Goal: Communication & Community: Participate in discussion

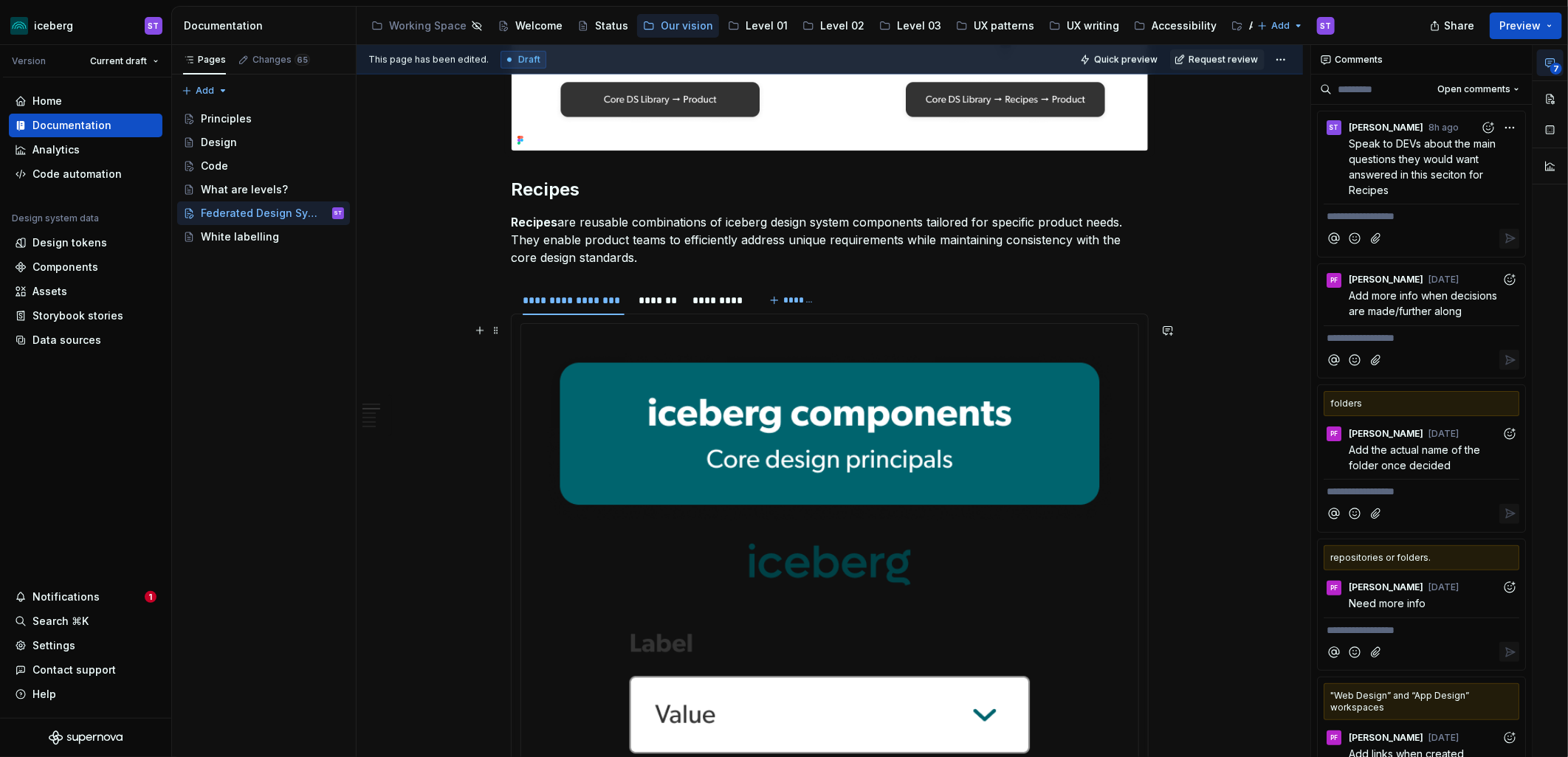
scroll to position [820, 0]
click at [634, 296] on div "*******" at bounding box center [658, 302] width 51 height 21
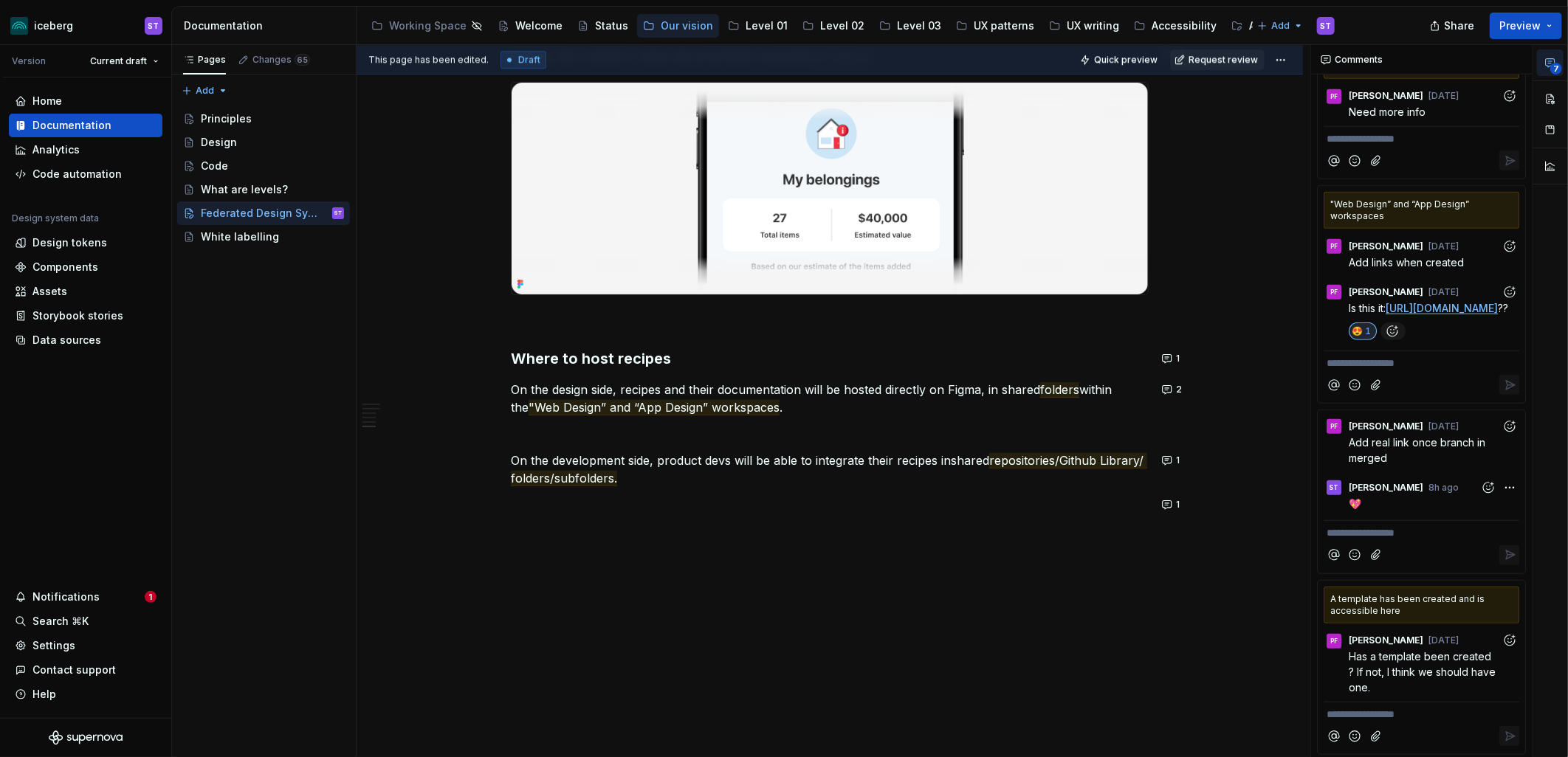
scroll to position [573, 0]
click at [580, 323] on p at bounding box center [829, 322] width 638 height 18
click at [1550, 68] on span "7" at bounding box center [1555, 68] width 12 height 12
type textarea "*"
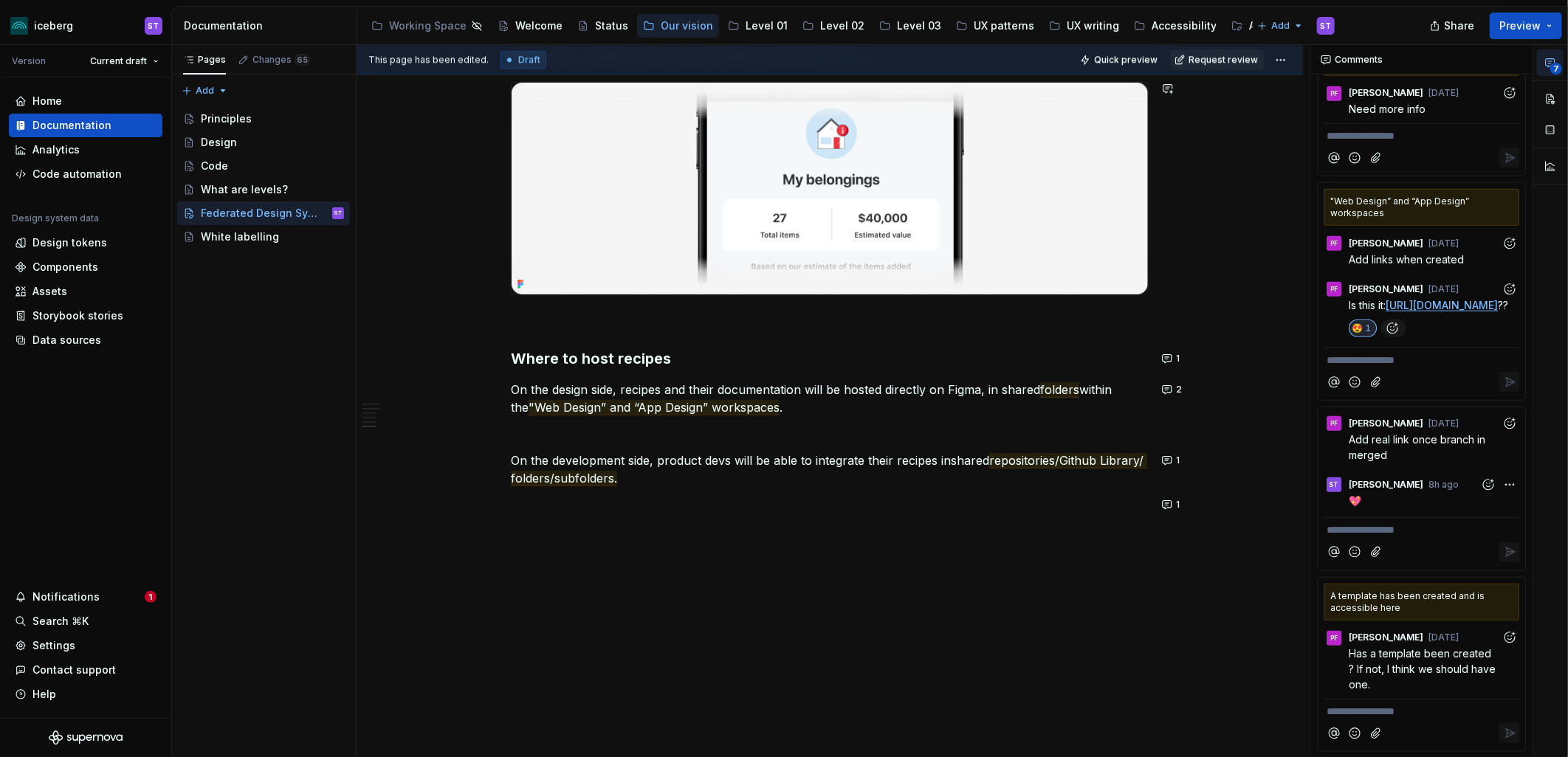
click at [1351, 60] on div "Comments" at bounding box center [1420, 59] width 221 height 30
click at [1517, 57] on button "button" at bounding box center [1517, 60] width 21 height 21
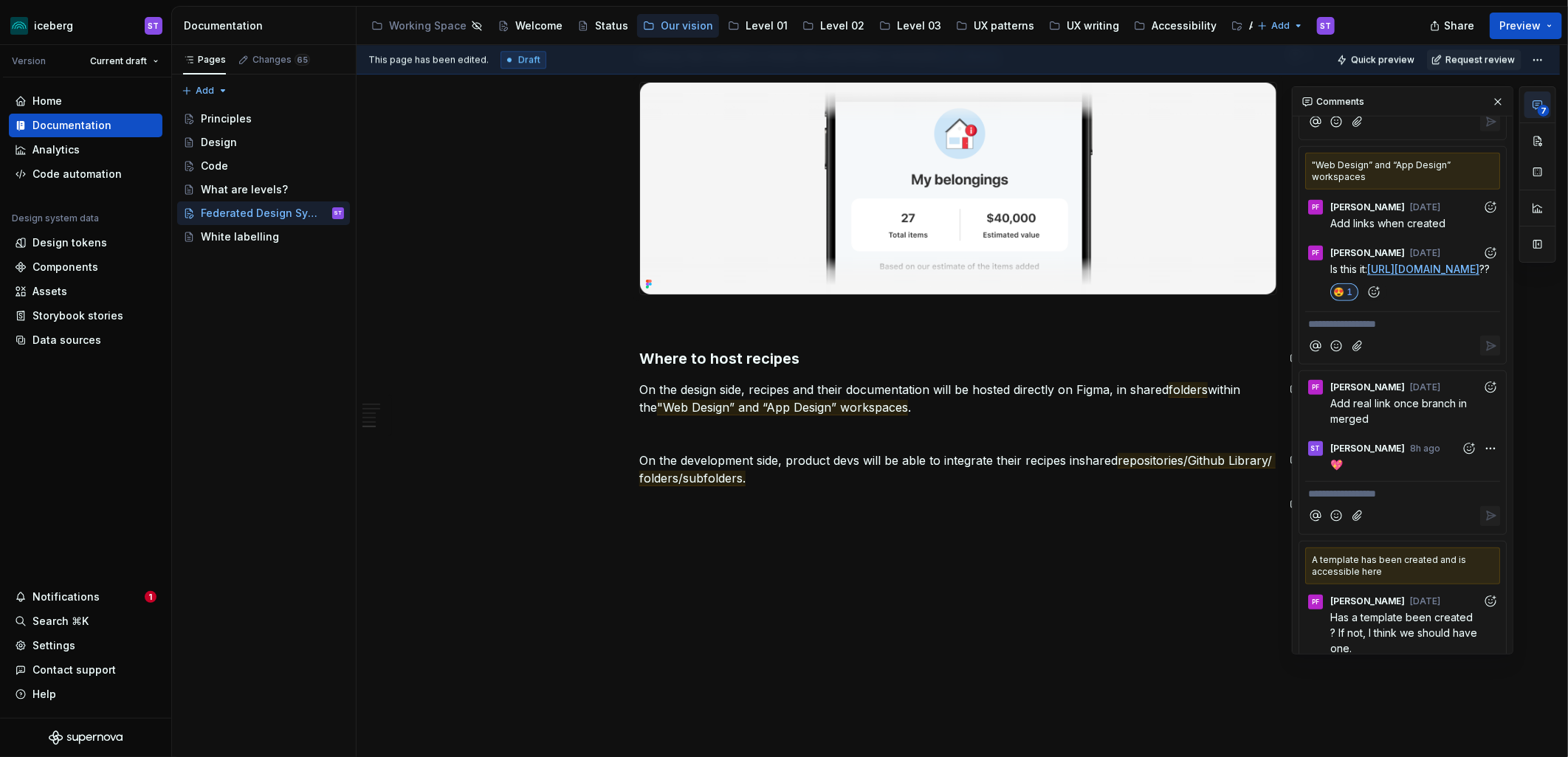
scroll to position [573, 0]
click at [646, 438] on p at bounding box center [958, 434] width 638 height 18
drag, startPoint x: 646, startPoint y: 438, endPoint x: 614, endPoint y: 438, distance: 32.0
click at [614, 438] on button "button" at bounding box center [608, 434] width 21 height 21
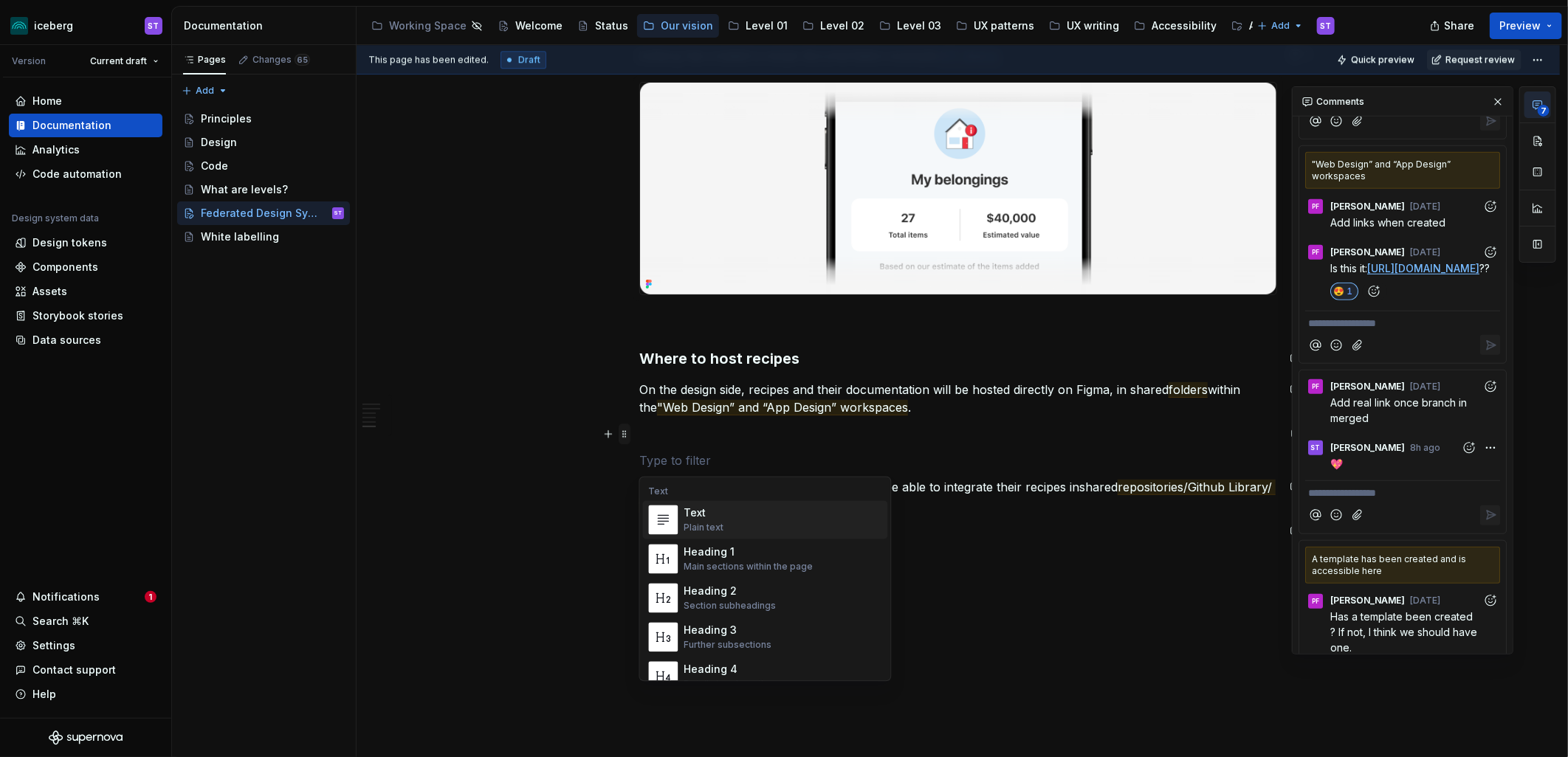
click at [620, 435] on span at bounding box center [624, 434] width 12 height 21
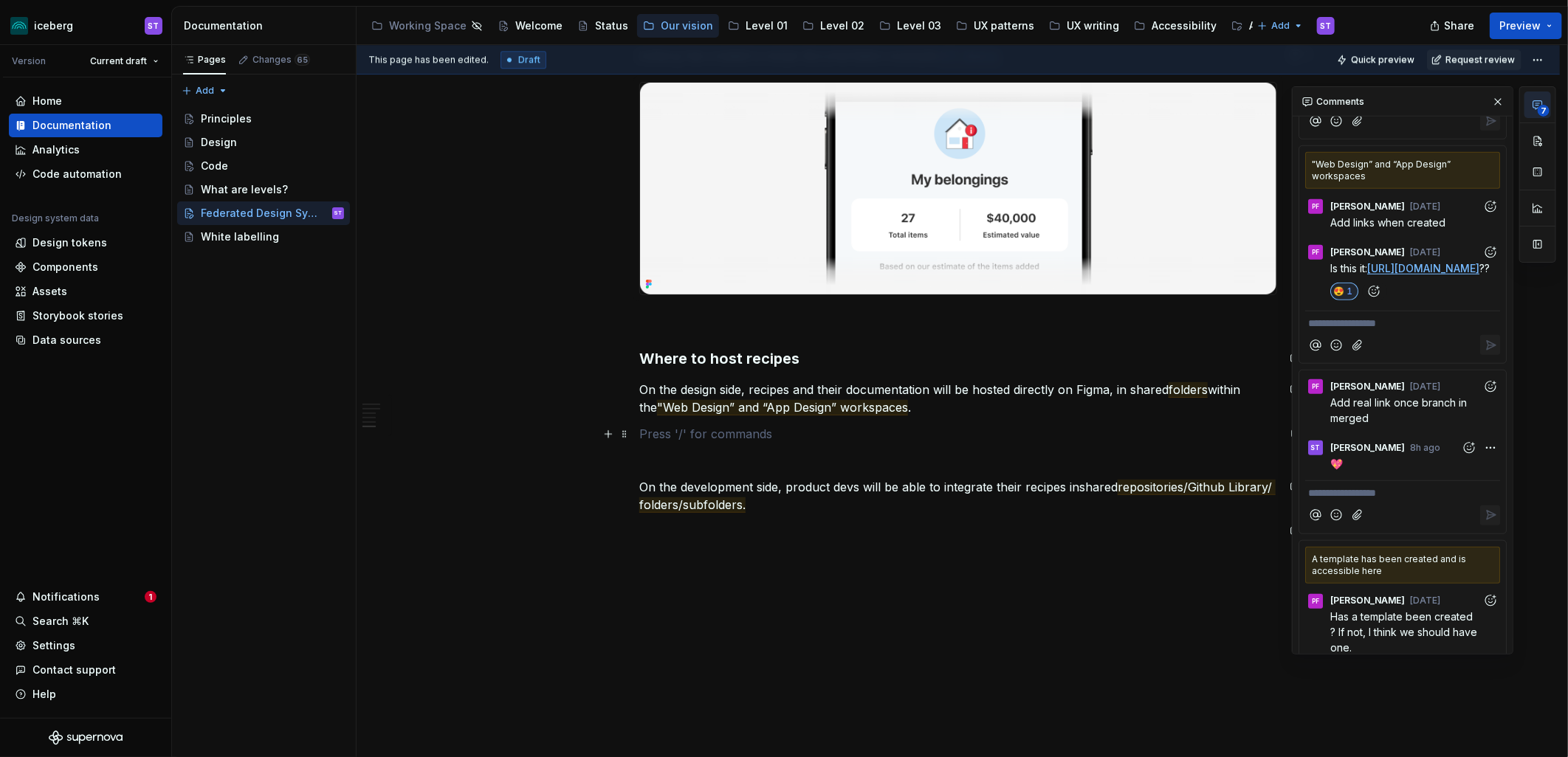
click at [801, 443] on p at bounding box center [958, 434] width 638 height 18
click at [1487, 96] on button "button" at bounding box center [1497, 102] width 21 height 21
type textarea "*"
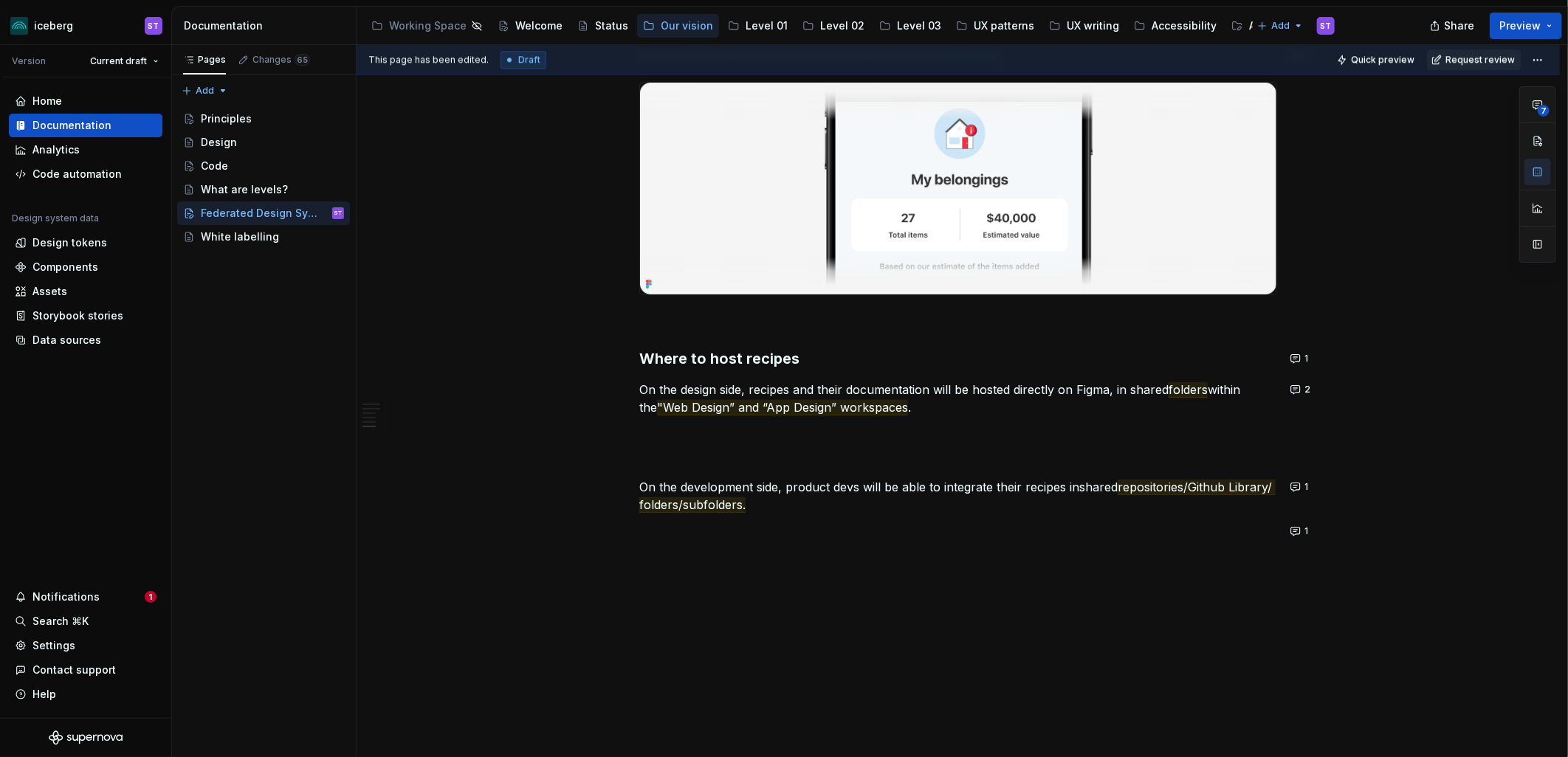
click at [713, 452] on p at bounding box center [958, 460] width 638 height 18
click at [792, 319] on p at bounding box center [958, 322] width 638 height 18
click at [1295, 322] on button "button" at bounding box center [1296, 322] width 21 height 21
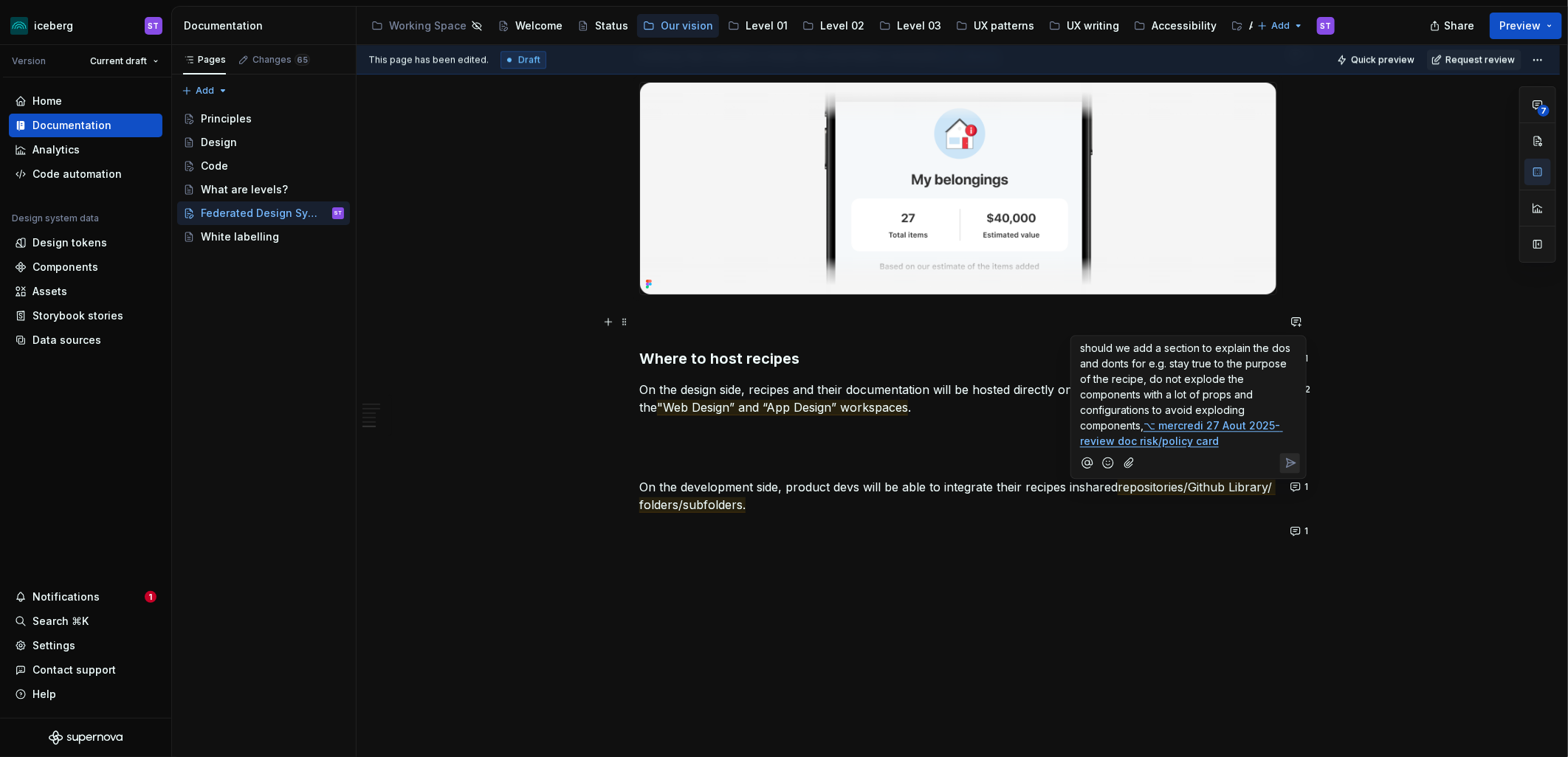
click at [1288, 459] on icon "Send" at bounding box center [1290, 462] width 9 height 9
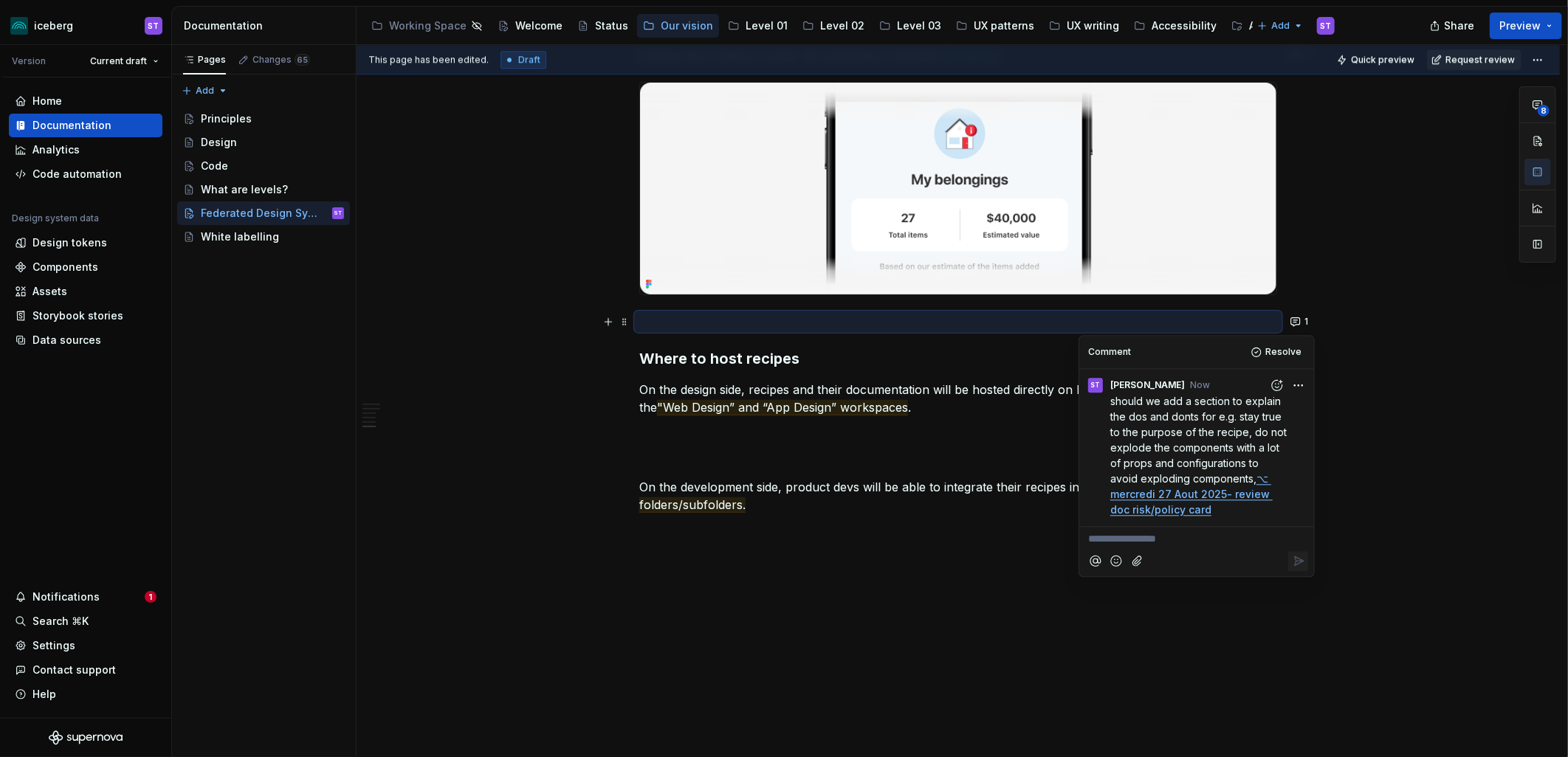
type textarea "*"
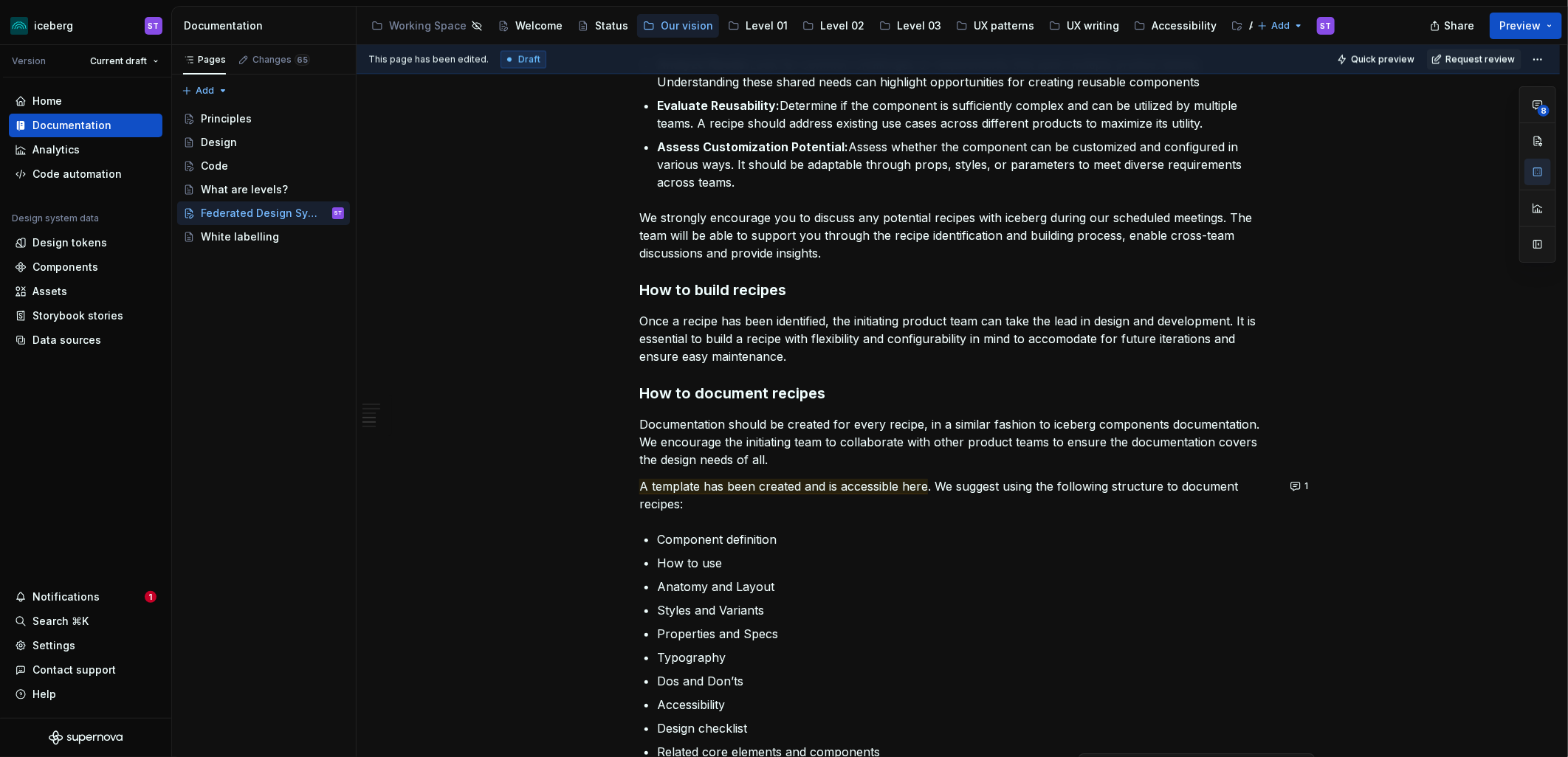
scroll to position [1735, 0]
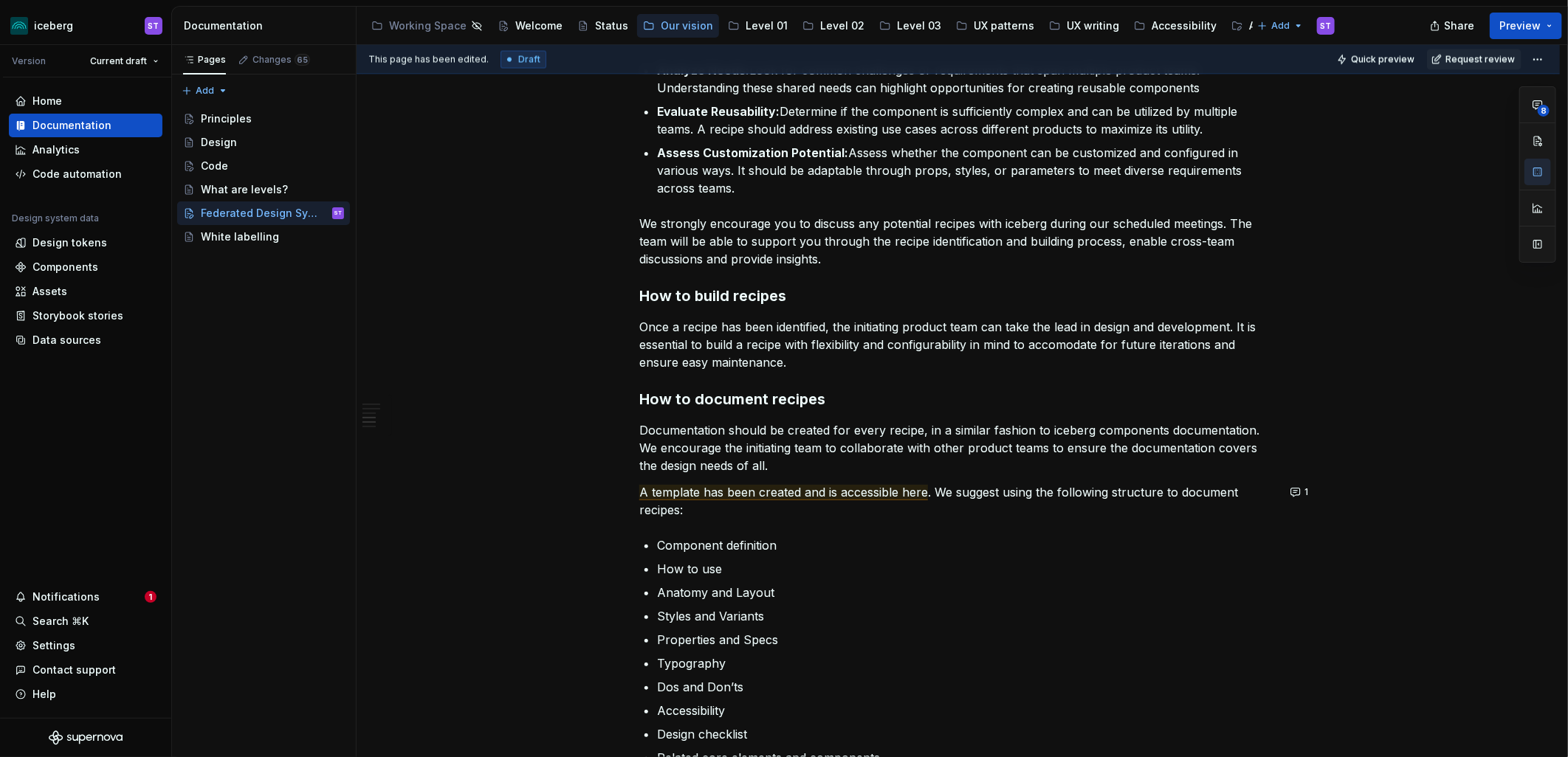
click at [884, 453] on p "Documentation should be created for every recipe, in a similar fashion to icebe…" at bounding box center [958, 447] width 638 height 53
click at [1300, 432] on button "button" at bounding box center [1296, 431] width 21 height 21
click at [1207, 503] on p "maybe also add some details on annotations both design and iceberg annotations …" at bounding box center [1188, 479] width 217 height 62
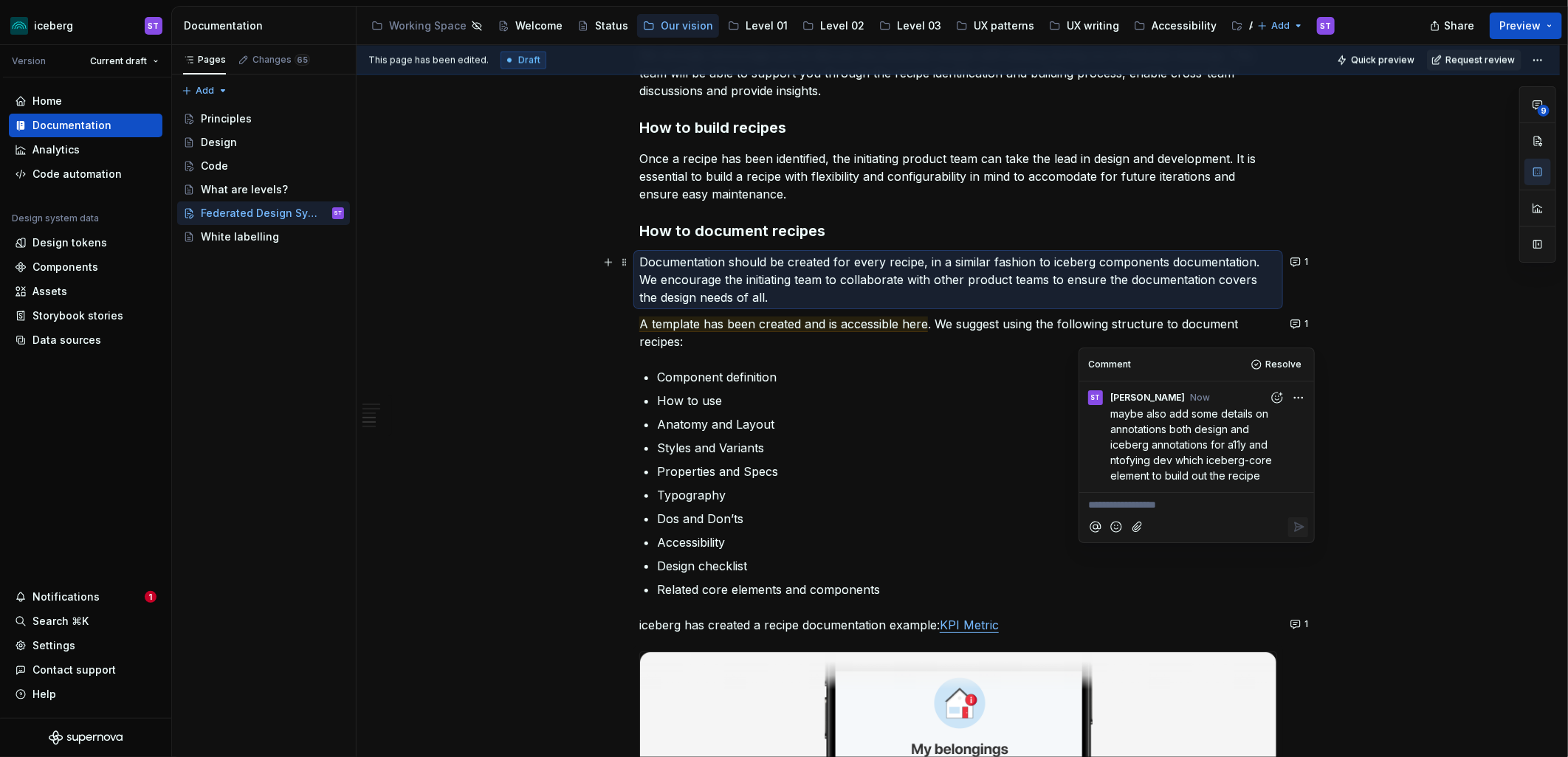
scroll to position [1761, 0]
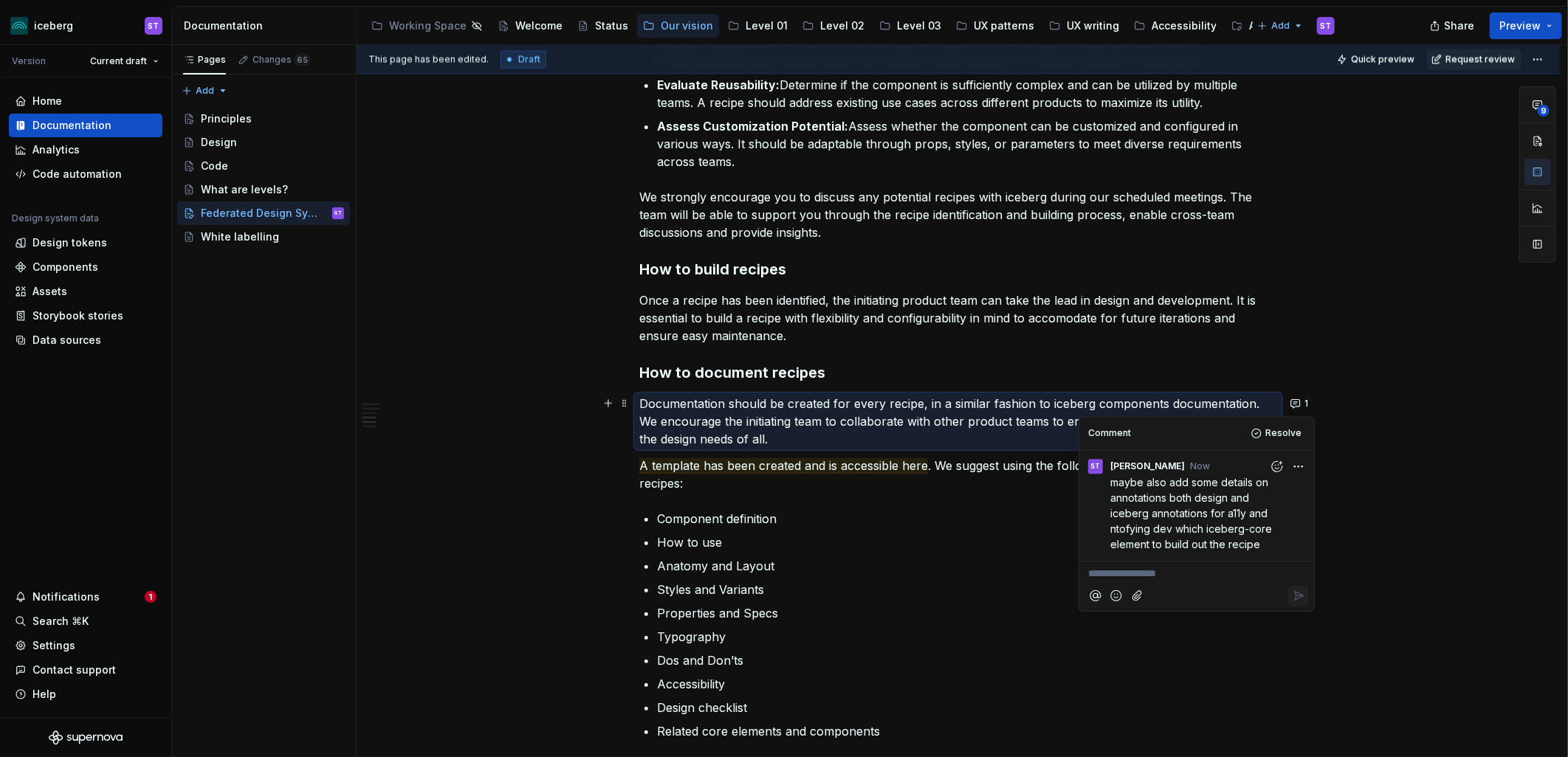
type textarea "*"
drag, startPoint x: 1219, startPoint y: 606, endPoint x: 1084, endPoint y: 578, distance: 137.9
click at [1084, 578] on div "Comment Resolve ST [PERSON_NAME] now maybe also add some details on annotations…" at bounding box center [1196, 529] width 235 height 225
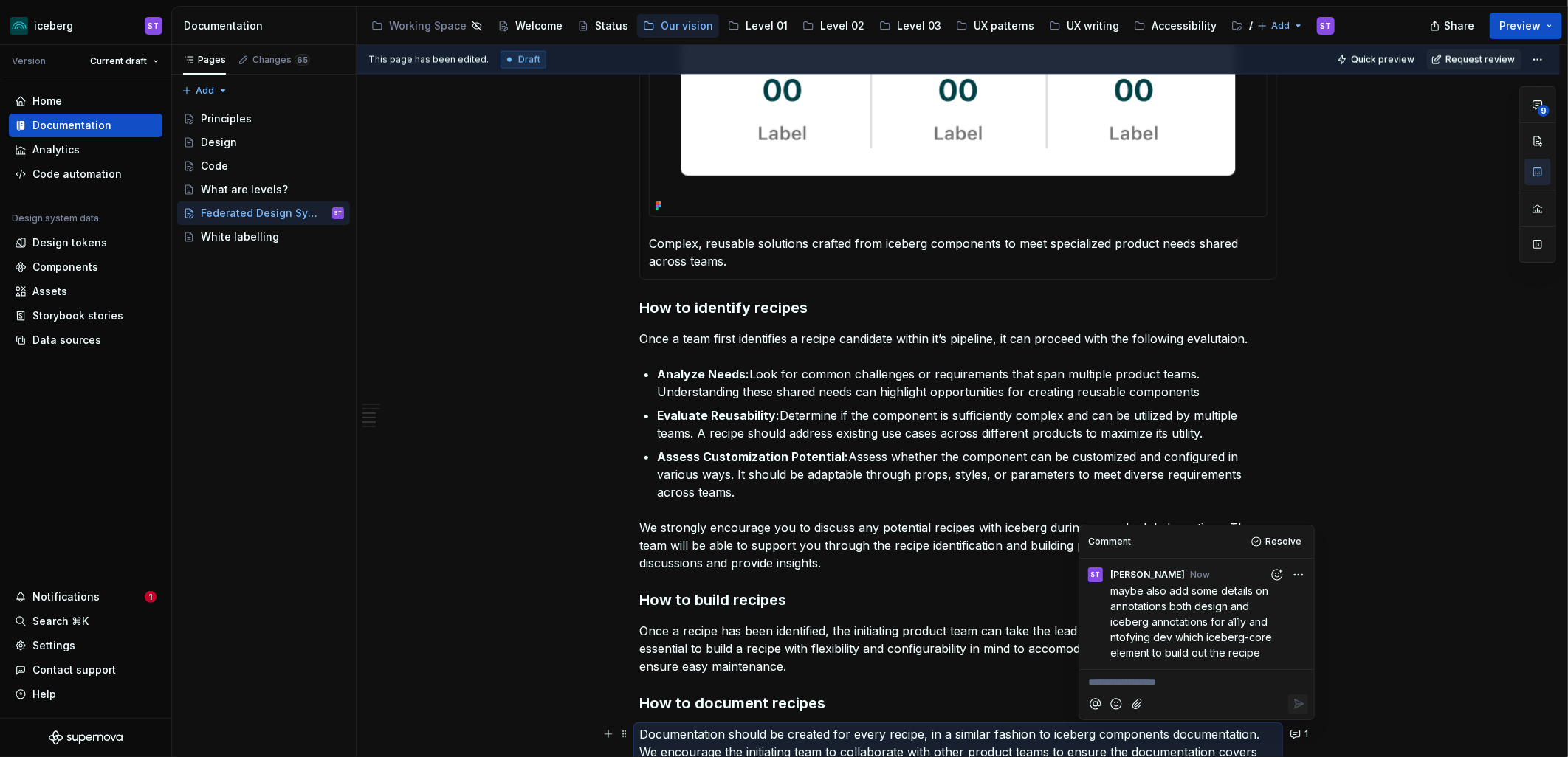
scroll to position [1351, 0]
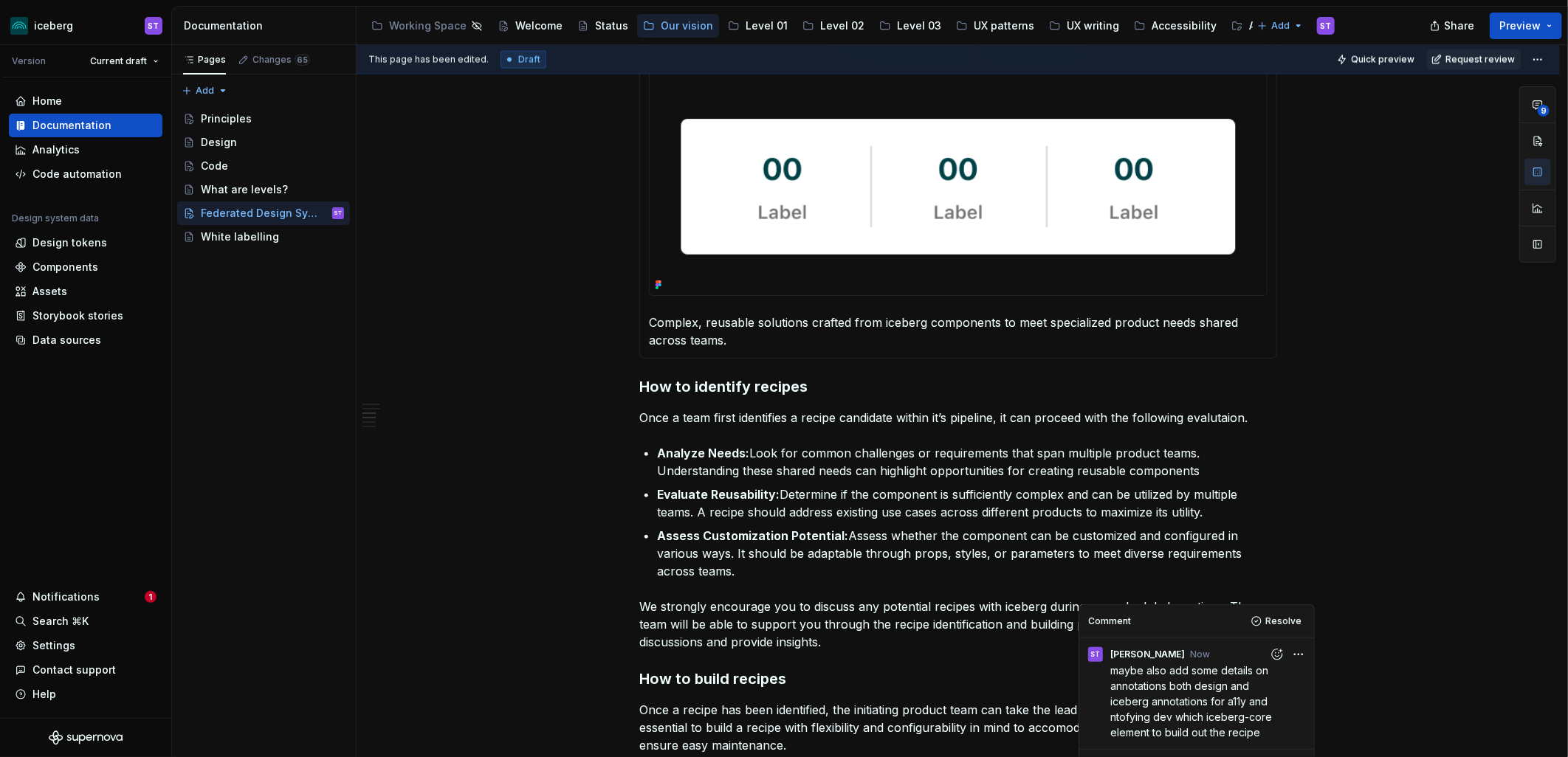
click at [939, 407] on div "**********" at bounding box center [958, 298] width 638 height 2724
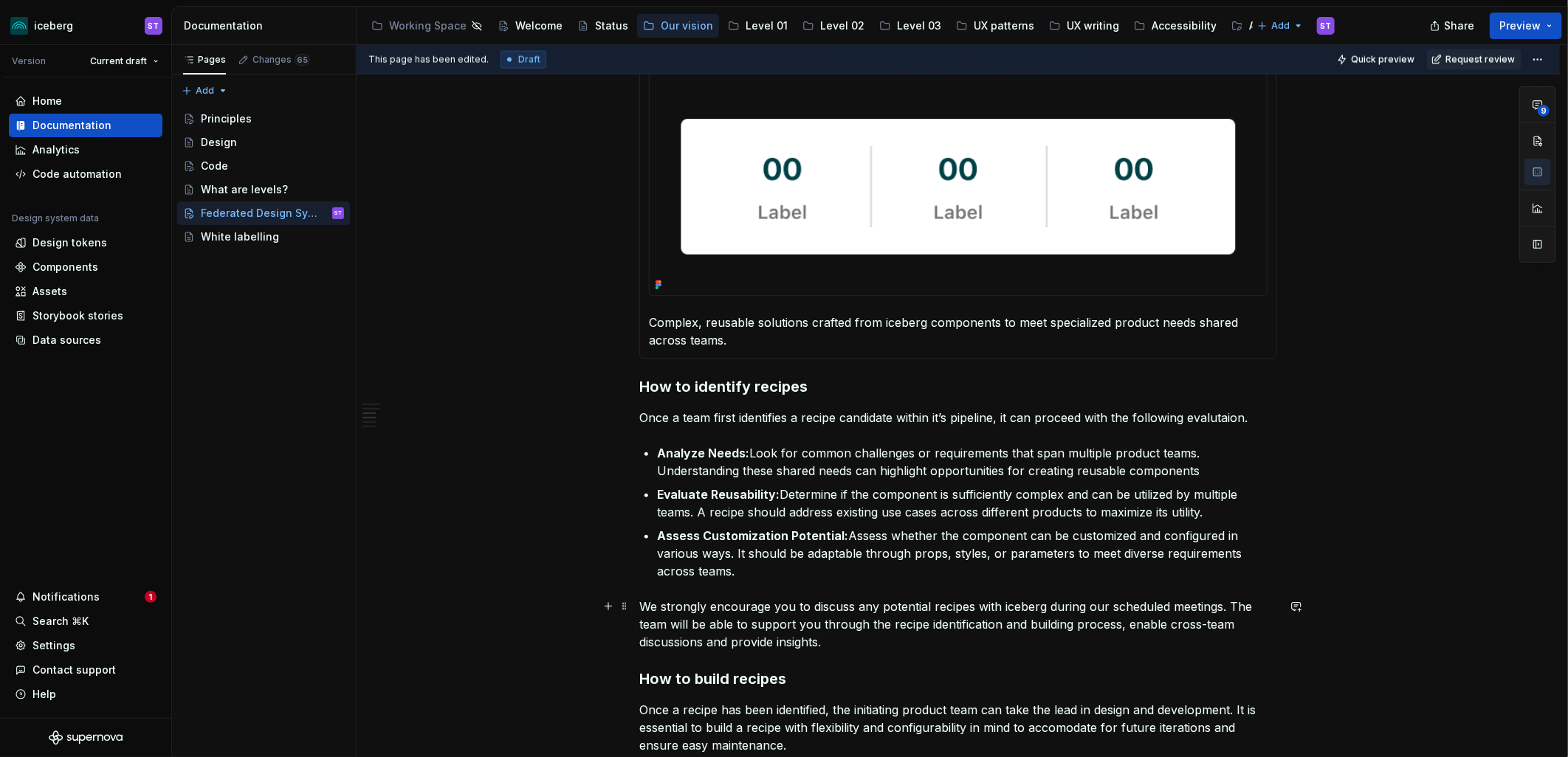
click at [1175, 610] on p "We strongly encourage you to discuss any potential recipes with iceberg during …" at bounding box center [958, 624] width 638 height 53
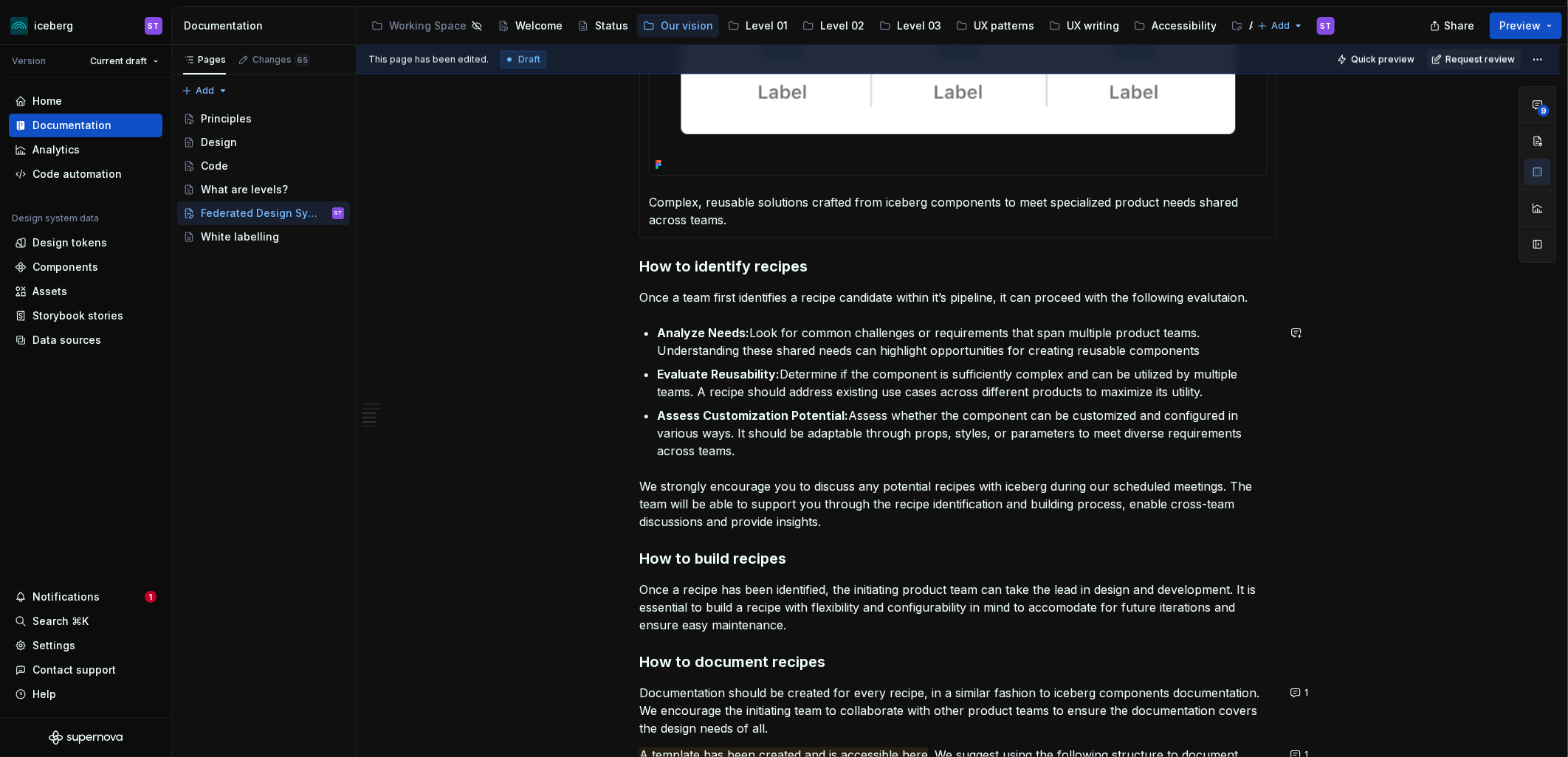
scroll to position [1597, 0]
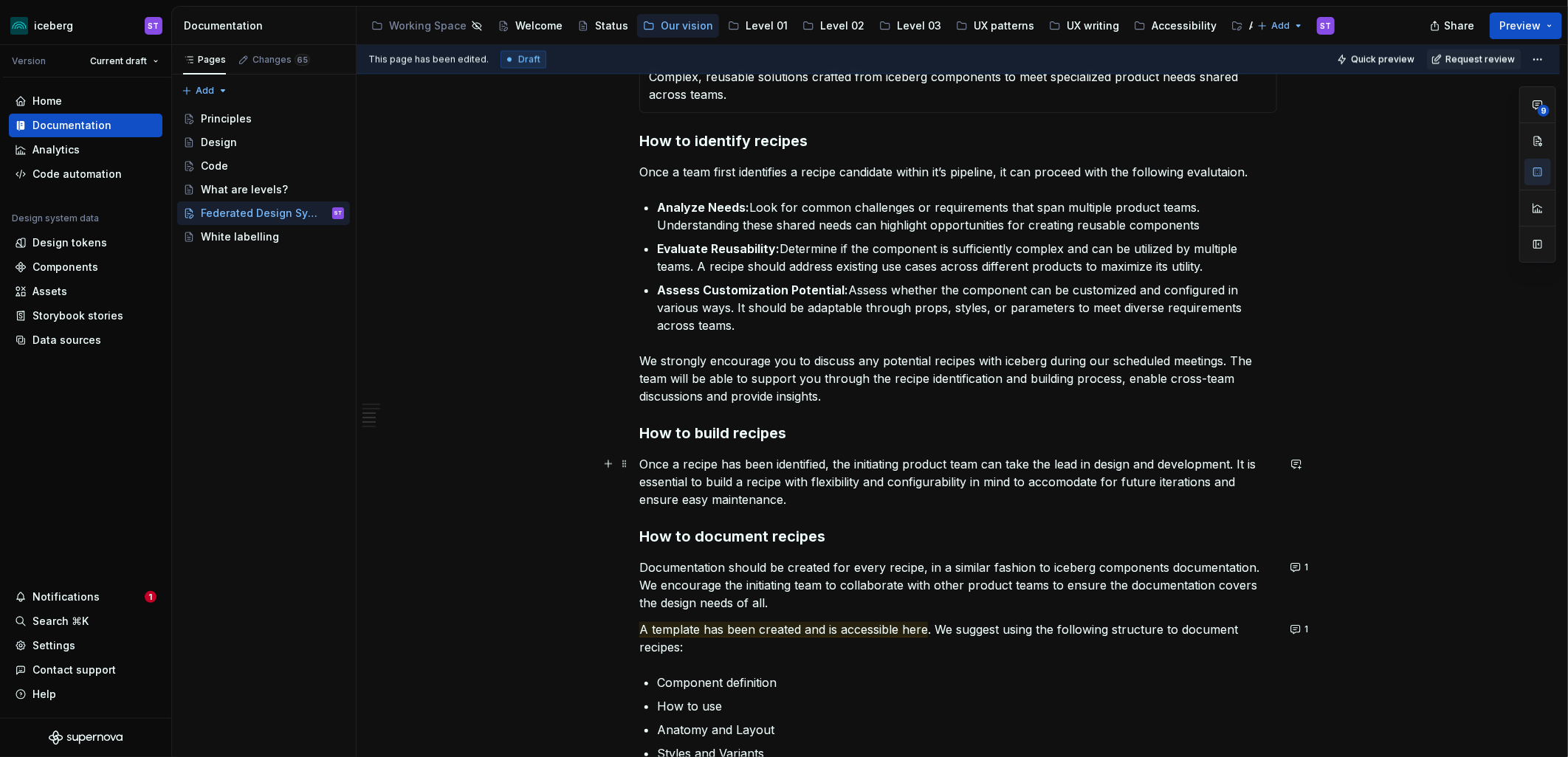
click at [1087, 481] on p "Once a recipe has been identified, the initiating product team can take the lea…" at bounding box center [958, 482] width 638 height 53
click at [939, 430] on h3 "How to build recipes" at bounding box center [958, 433] width 638 height 21
click at [1298, 469] on button "button" at bounding box center [1296, 464] width 21 height 21
click at [1286, 574] on span "1" at bounding box center [1300, 568] width 29 height 21
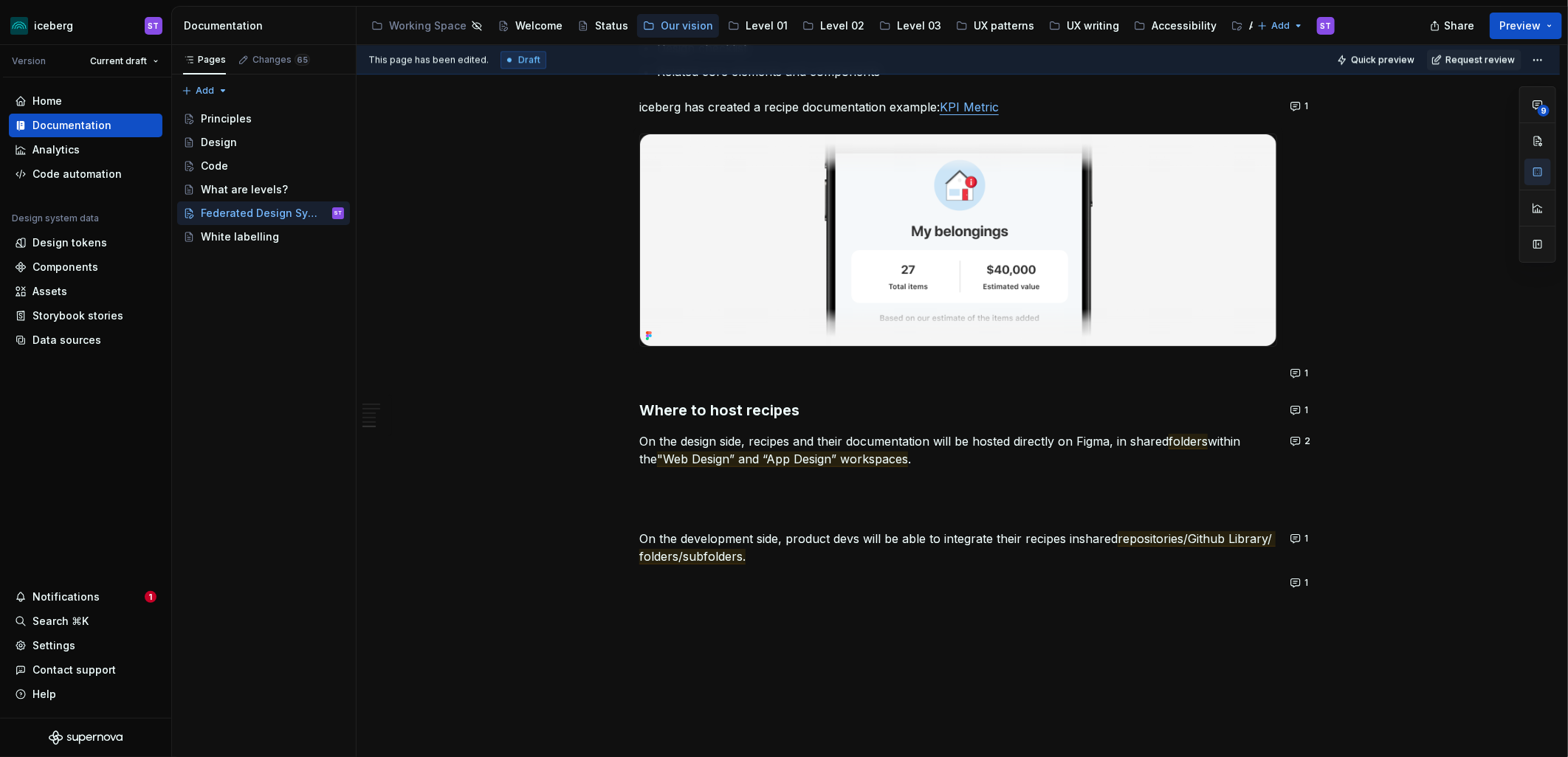
scroll to position [2499, 0]
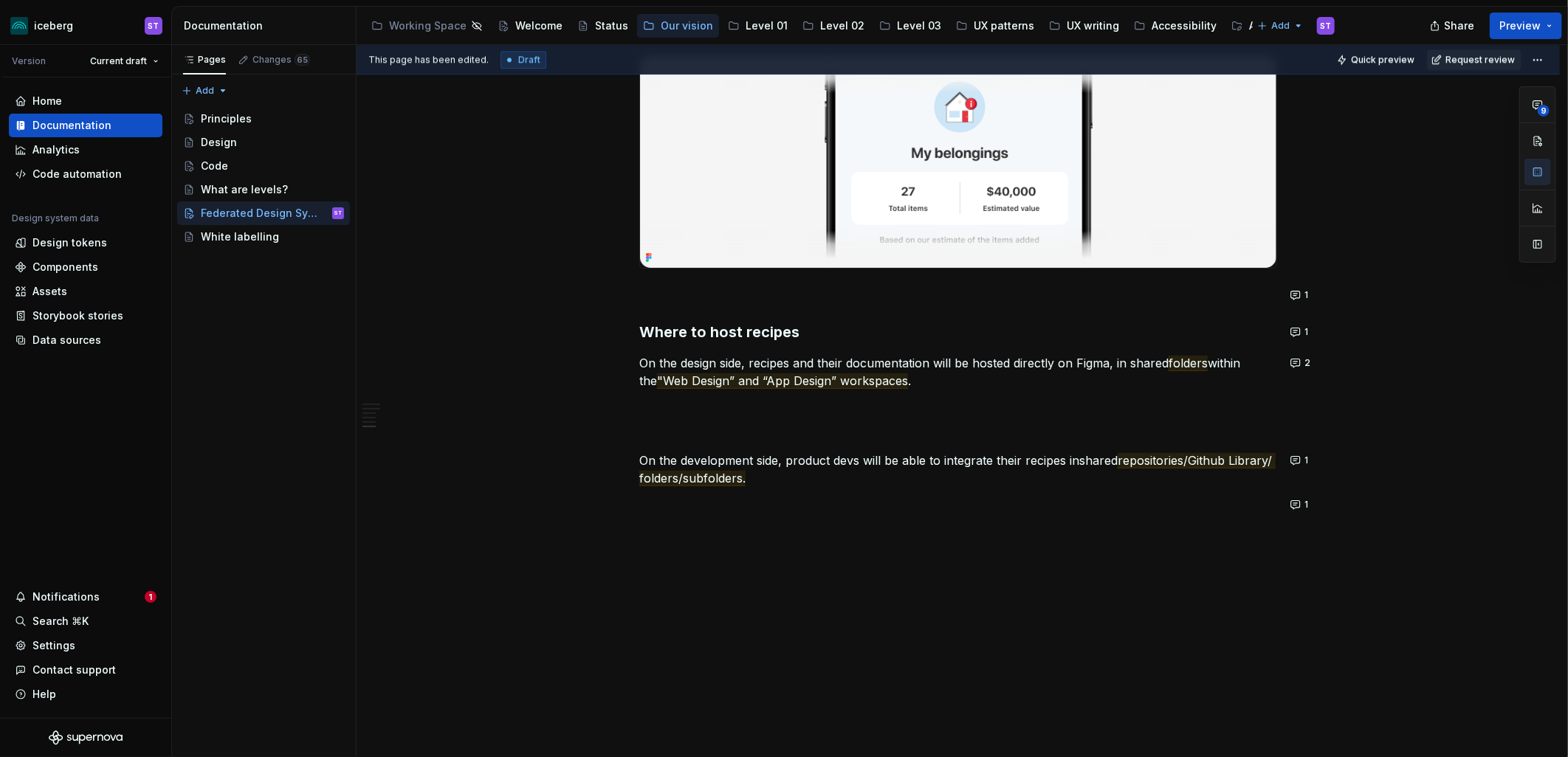
click at [1290, 507] on button "1" at bounding box center [1300, 505] width 29 height 21
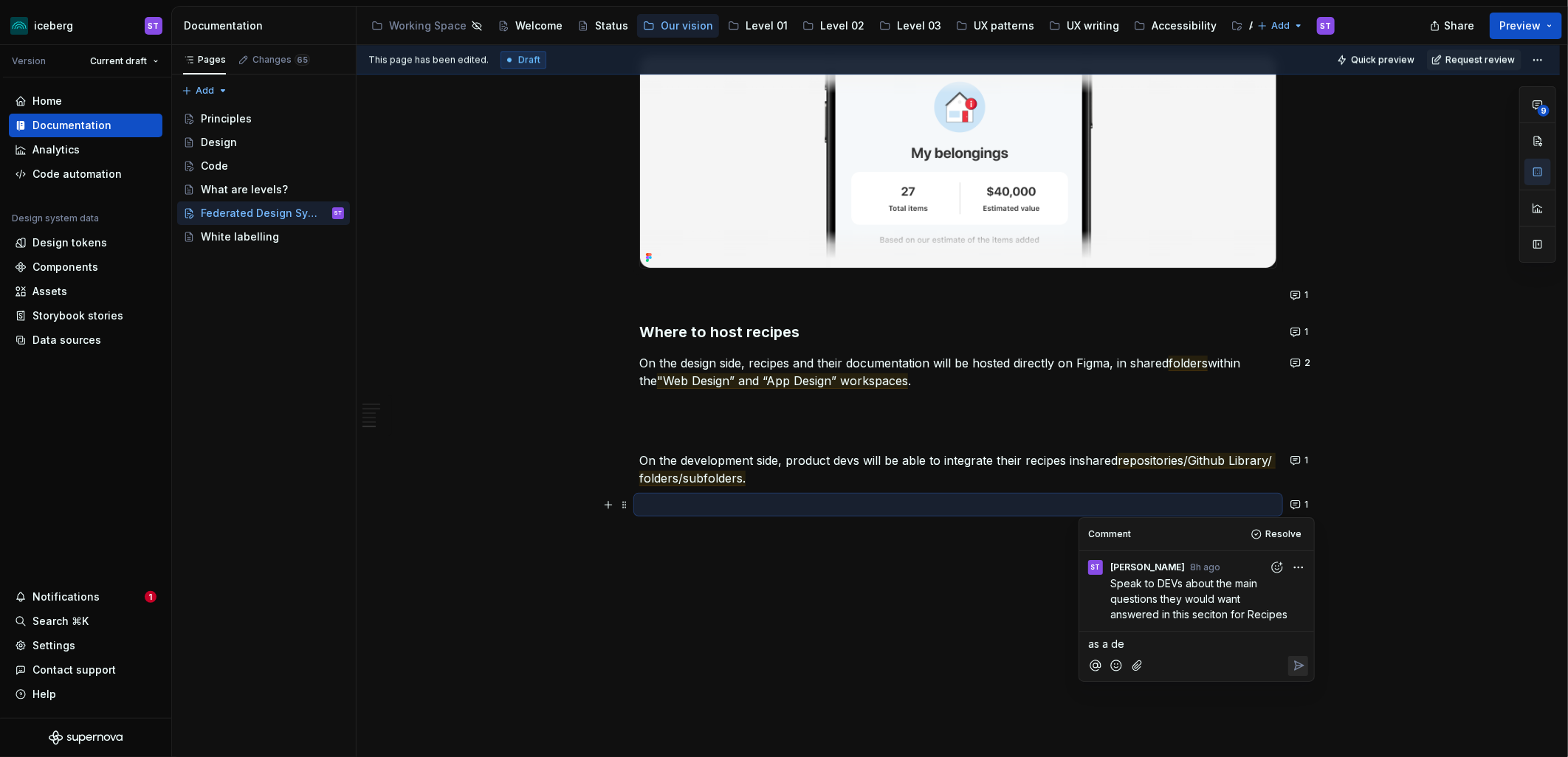
click at [1165, 643] on p "as a de" at bounding box center [1196, 643] width 217 height 15
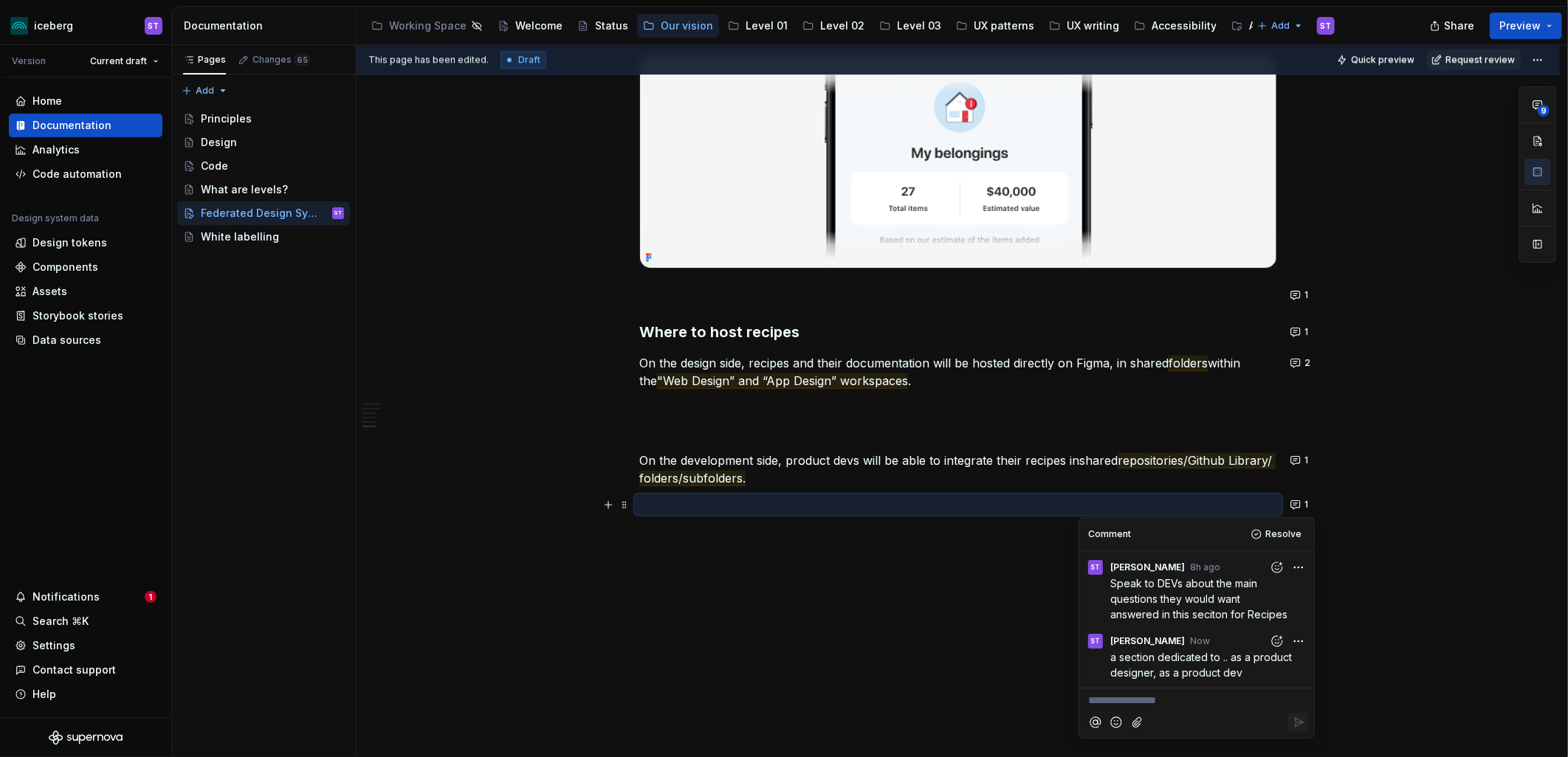
click at [1297, 643] on html "iceberg ST Version Current draft Home Documentation Analytics Code automation D…" at bounding box center [784, 378] width 1568 height 757
click at [1281, 664] on span "Edit comment" at bounding box center [1251, 669] width 70 height 14
type textarea "*"
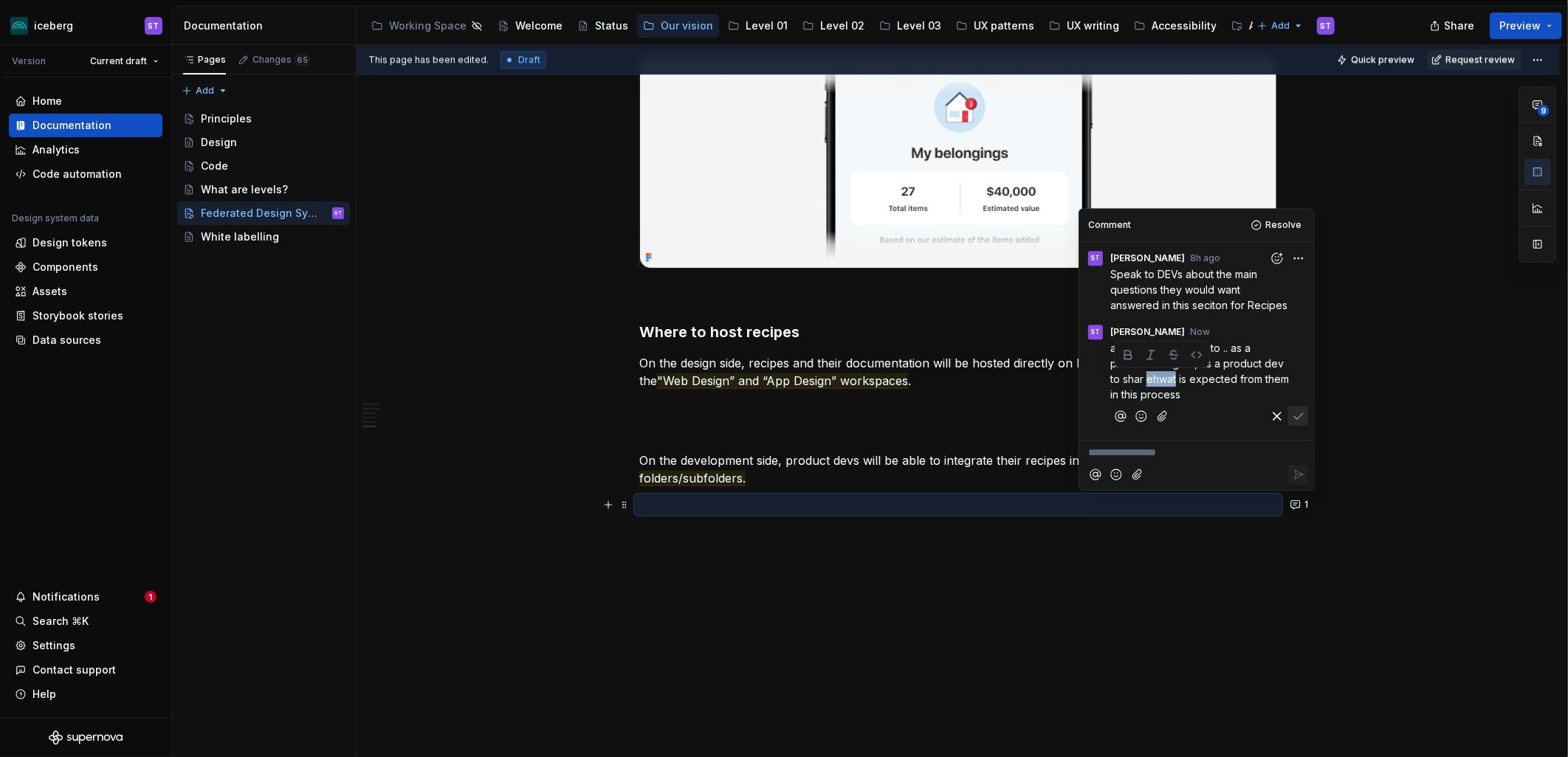
drag, startPoint x: 1169, startPoint y: 381, endPoint x: 1157, endPoint y: 378, distance: 12.4
click at [1157, 378] on span "a section dedicated to .. as a product designer, as a product dev to shar ehwat…" at bounding box center [1201, 371] width 181 height 59
click at [1161, 378] on span "a section dedicated to .. as a product designer, as a product dev to shar ehwat…" at bounding box center [1201, 371] width 181 height 59
drag, startPoint x: 1167, startPoint y: 390, endPoint x: 1157, endPoint y: 381, distance: 13.5
click at [1157, 381] on span "a section dedicated to .. as a product designer, as a product dev to shar ehwat…" at bounding box center [1201, 371] width 181 height 59
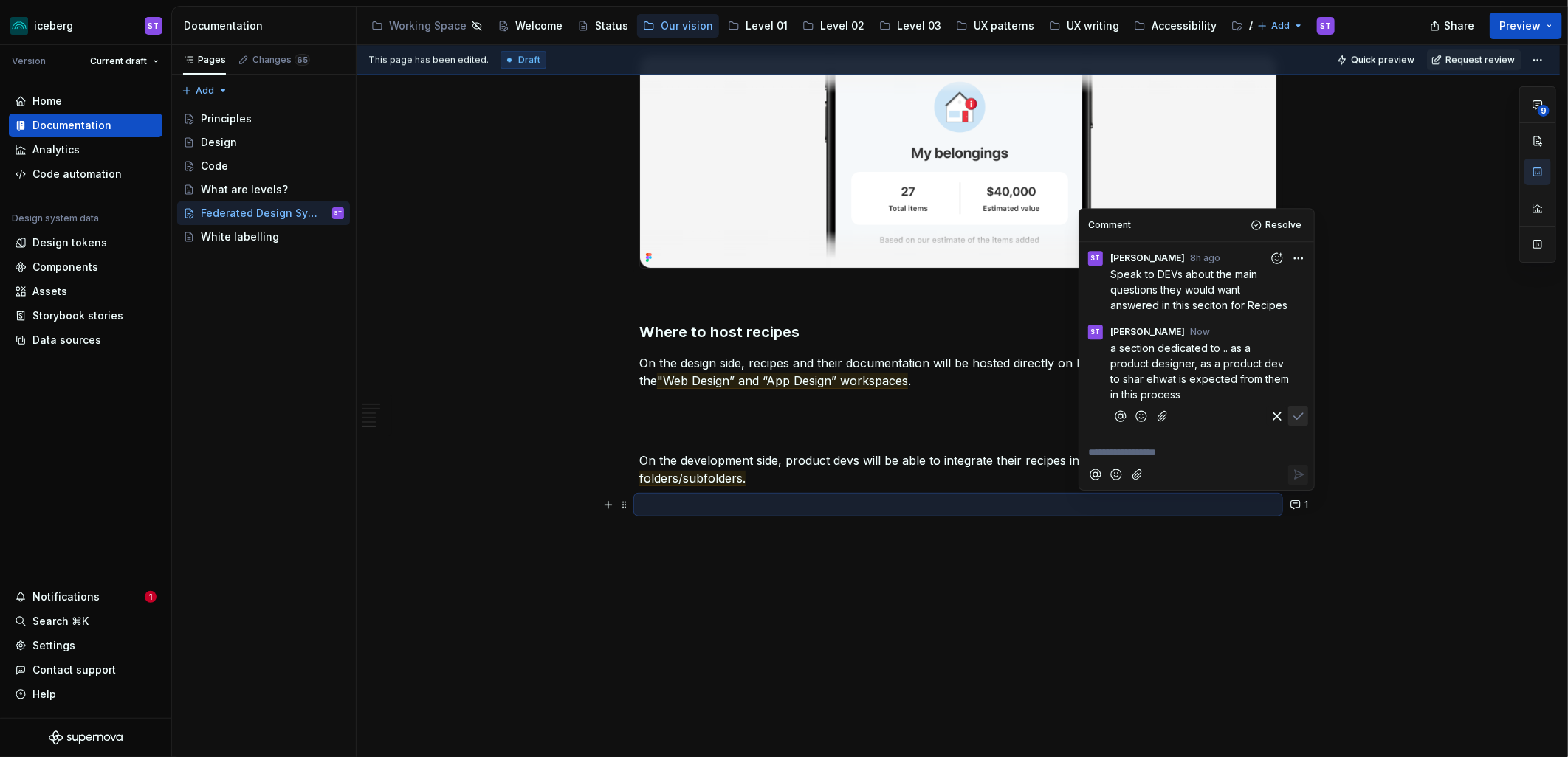
click at [1157, 380] on span "a section dedicated to .. as a product designer, as a product dev to shar ehwat…" at bounding box center [1201, 371] width 181 height 59
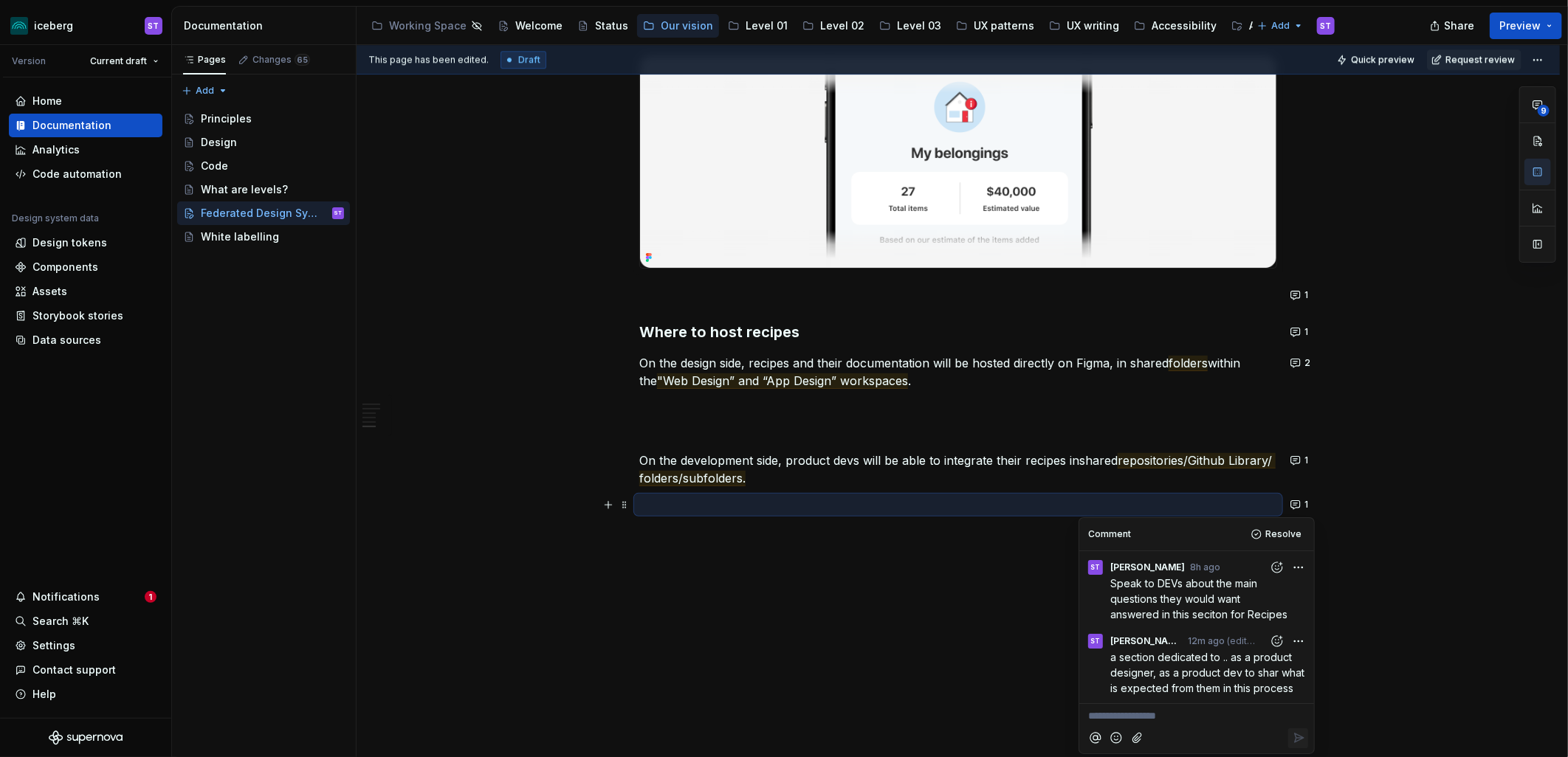
type textarea "*"
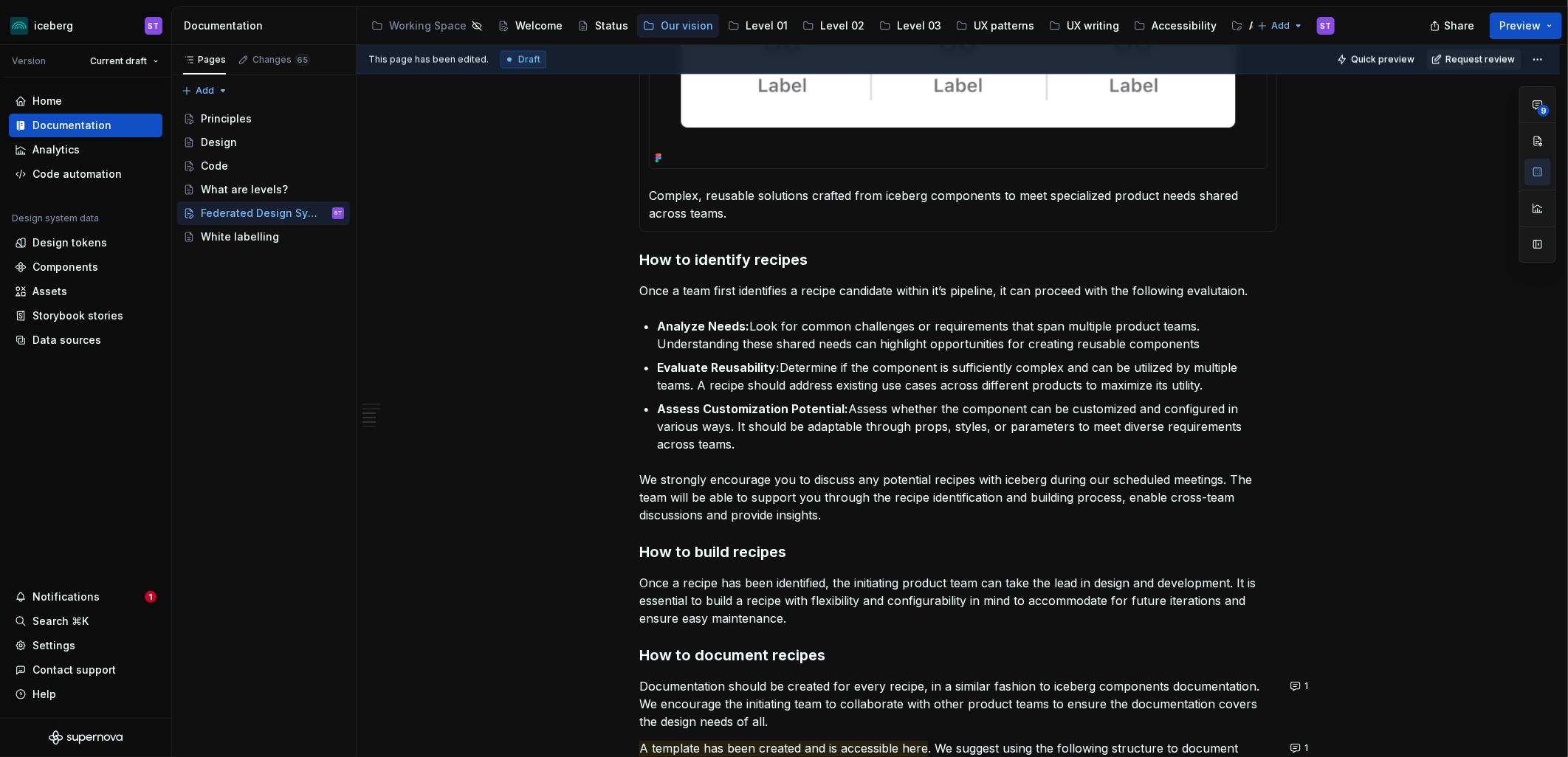
scroll to position [1597, 0]
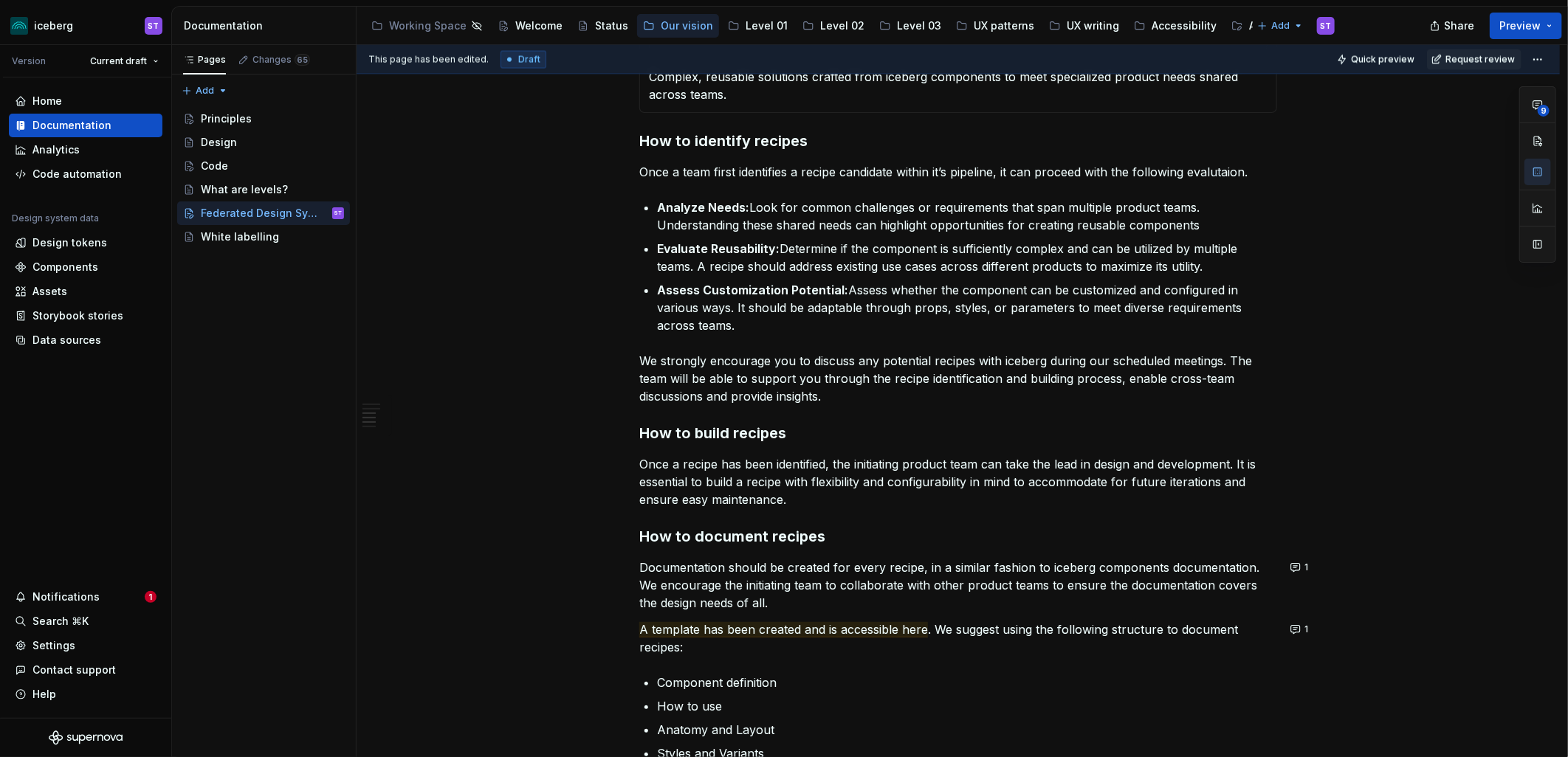
click at [1227, 364] on p "We strongly encourage you to discuss any potential recipes with iceberg during …" at bounding box center [958, 378] width 638 height 53
click at [1297, 362] on button "button" at bounding box center [1296, 361] width 21 height 21
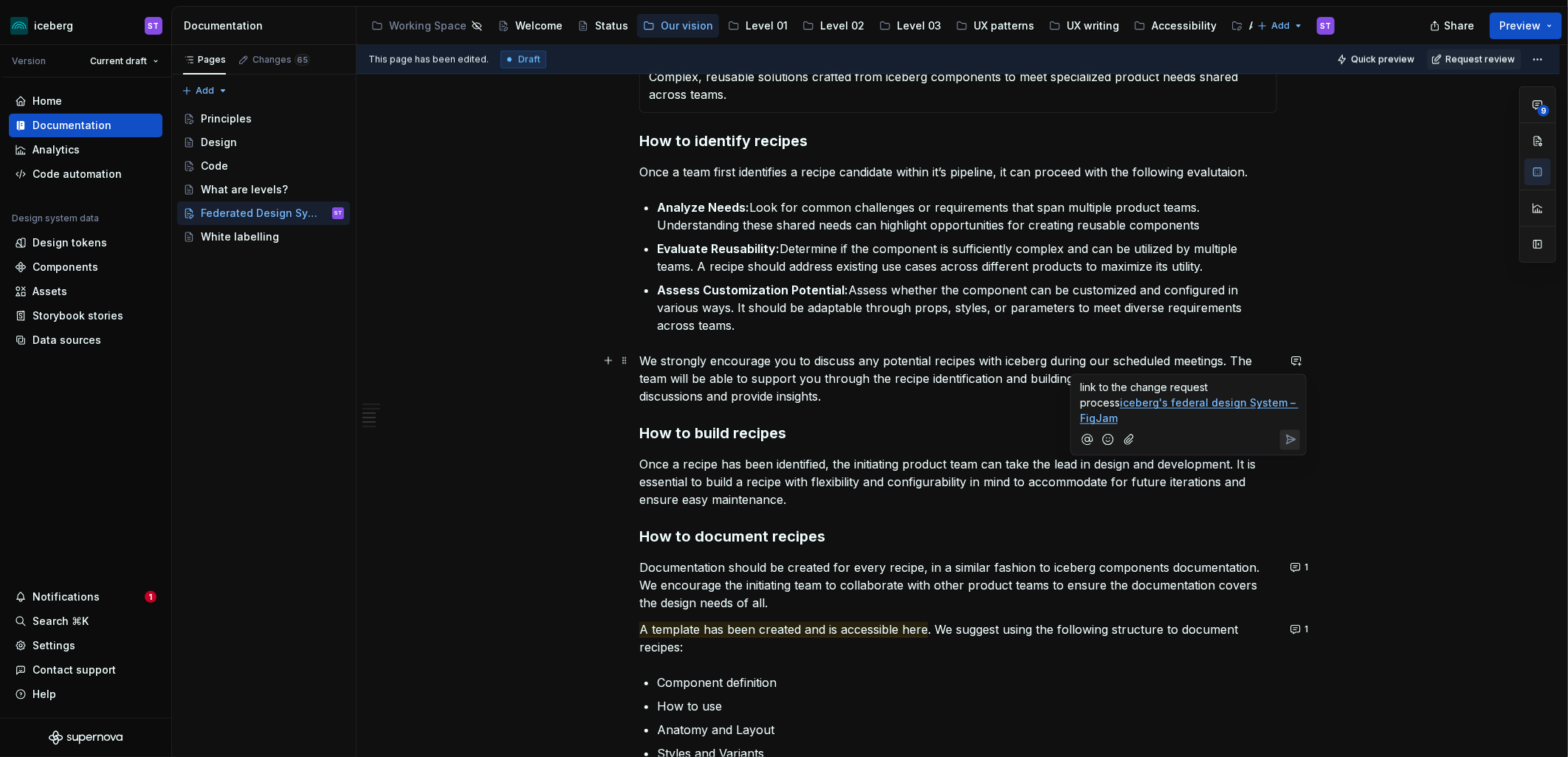
type textarea "*"
drag, startPoint x: 1289, startPoint y: 402, endPoint x: 1072, endPoint y: 399, distance: 217.0
click at [1072, 399] on div "link to the change request process [PERSON_NAME]'s federal design System – FigJ…" at bounding box center [1188, 415] width 236 height 82
click at [1245, 390] on span "link to the change request process" at bounding box center [1165, 387] width 171 height 13
click at [1248, 389] on span "link to the change request process" at bounding box center [1165, 387] width 171 height 13
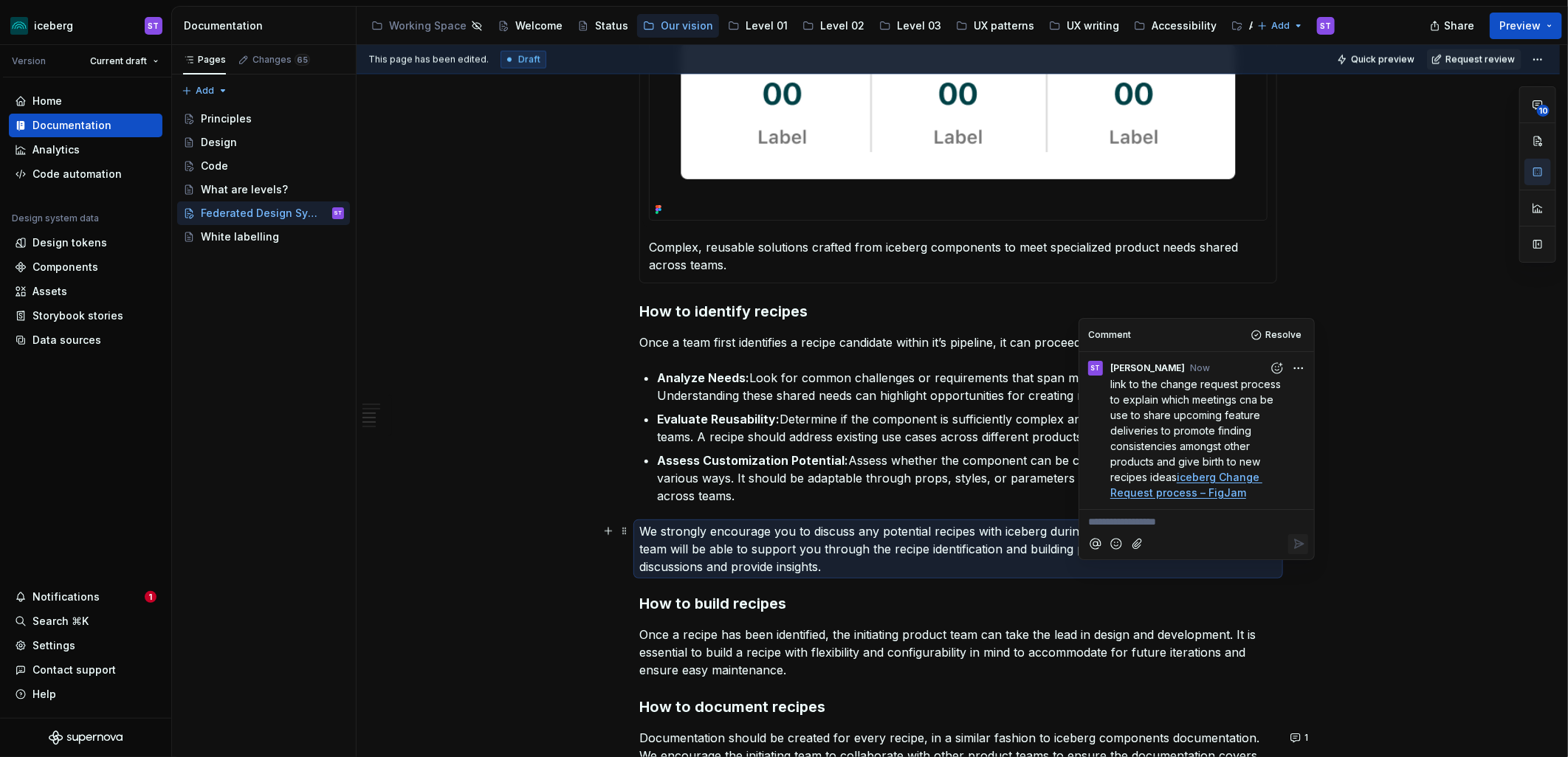
scroll to position [1269, 0]
